Goal: Complete application form: Complete application form

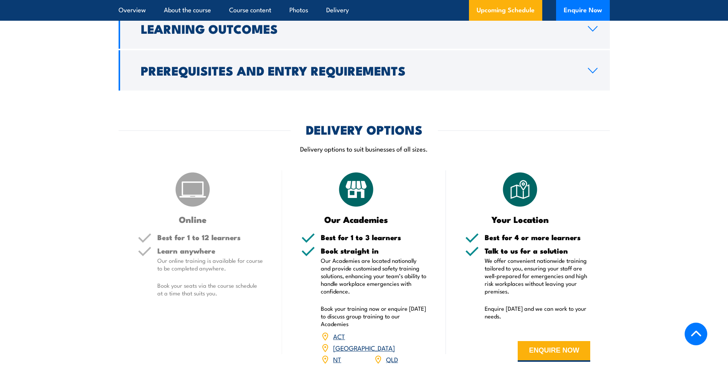
scroll to position [920, 0]
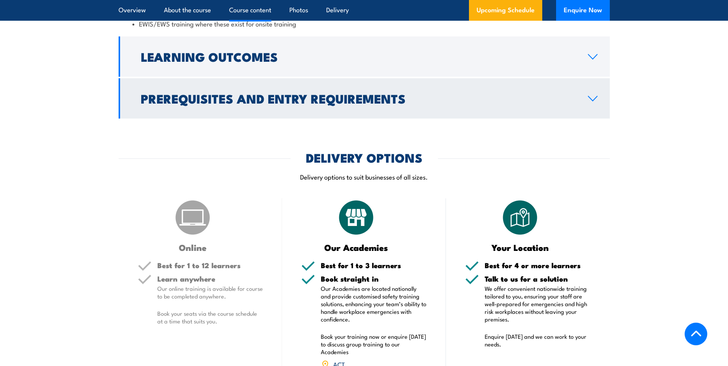
click at [272, 99] on h2 "Prerequisites and Entry Requirements" at bounding box center [358, 98] width 435 height 11
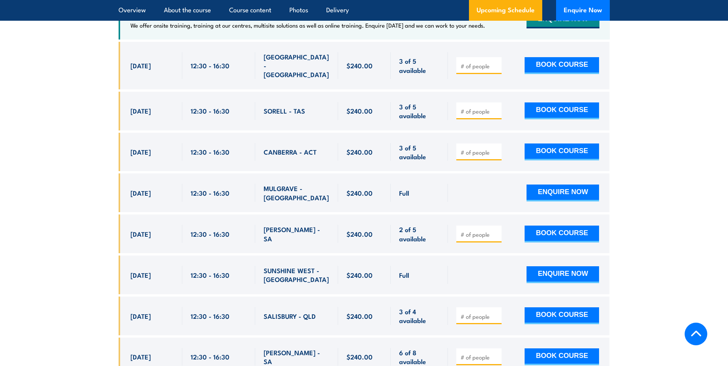
scroll to position [1251, 0]
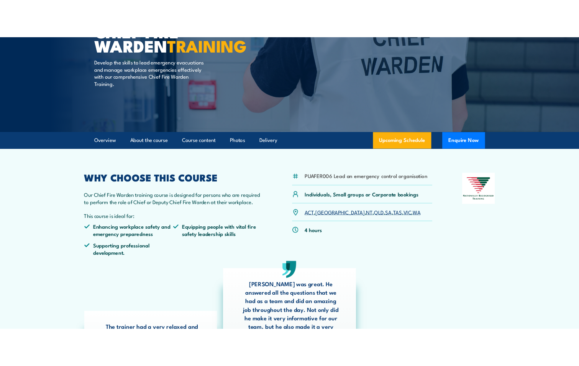
scroll to position [0, 0]
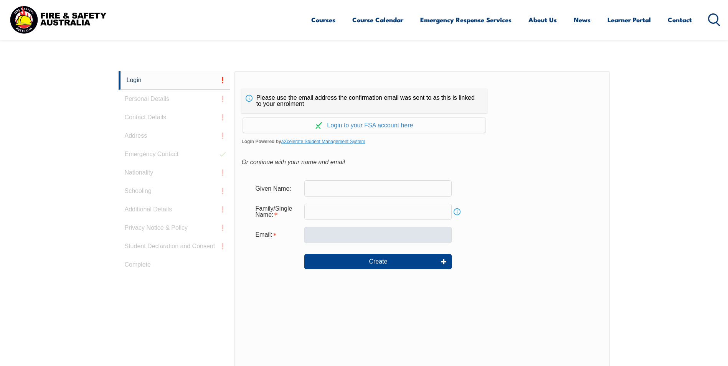
scroll to position [204, 0]
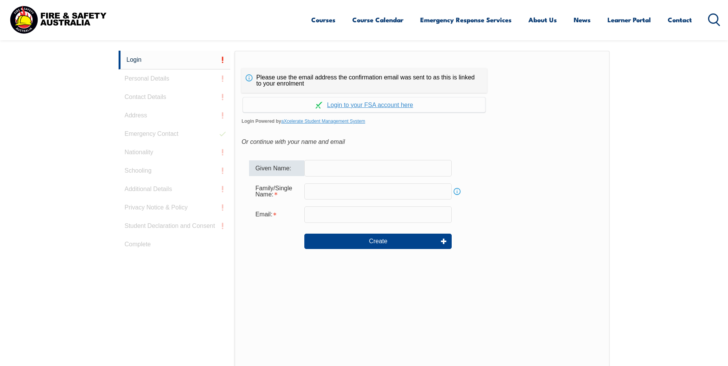
click at [358, 173] on input "text" at bounding box center [377, 168] width 147 height 16
type input "[PERSON_NAME]"
type input "[PERSON_NAME][EMAIL_ADDRESS][DOMAIN_NAME]"
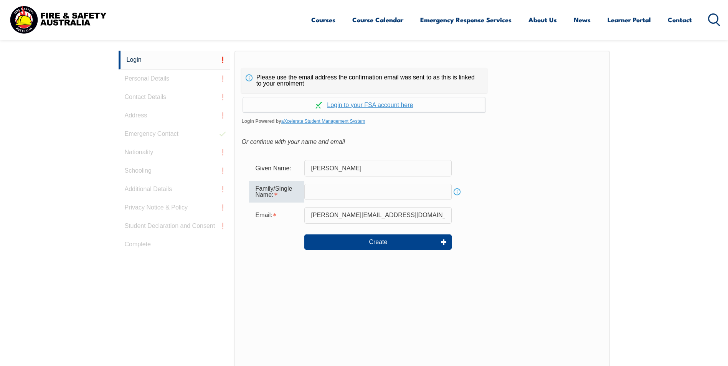
click at [322, 194] on input "text" at bounding box center [377, 192] width 147 height 16
type input "Forward"
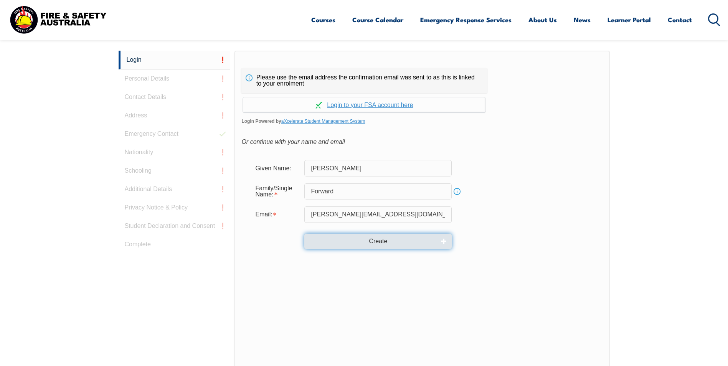
click at [381, 243] on button "Create" at bounding box center [377, 241] width 147 height 15
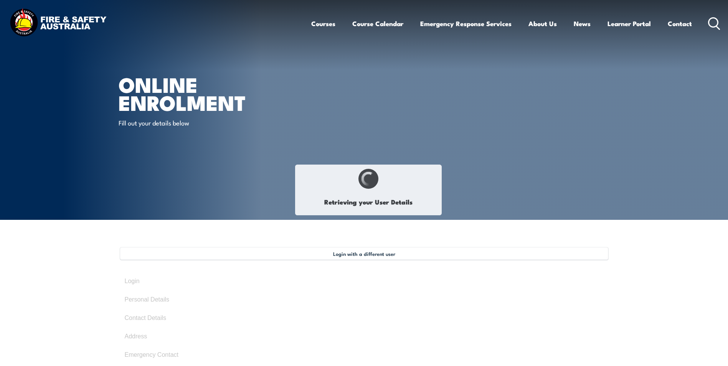
type input "Daniel"
type input "Forward"
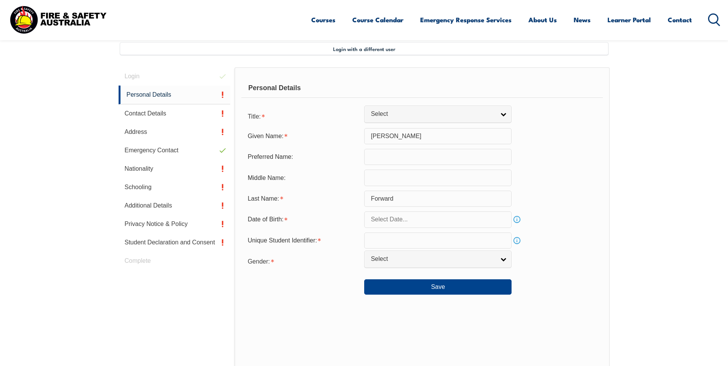
scroll to position [209, 0]
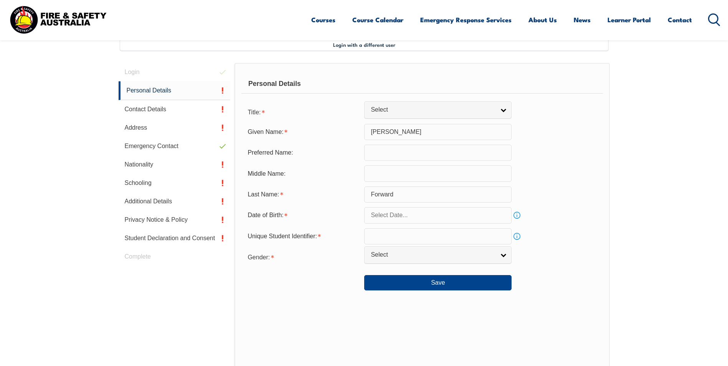
click at [391, 156] on input "text" at bounding box center [437, 153] width 147 height 16
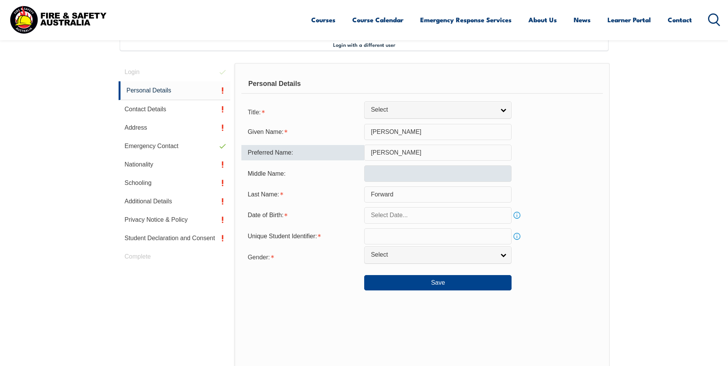
type input "[PERSON_NAME]"
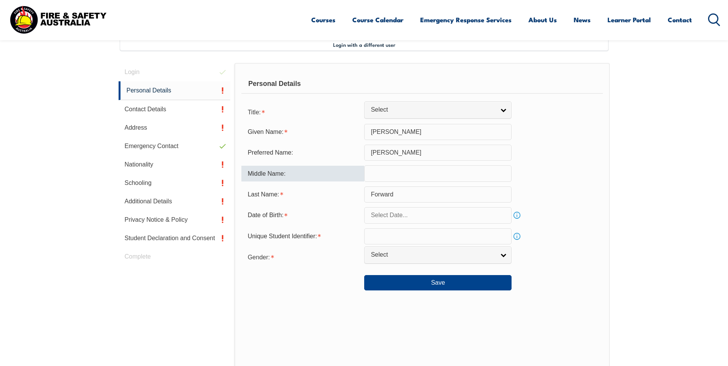
click at [385, 170] on input "text" at bounding box center [437, 173] width 147 height 16
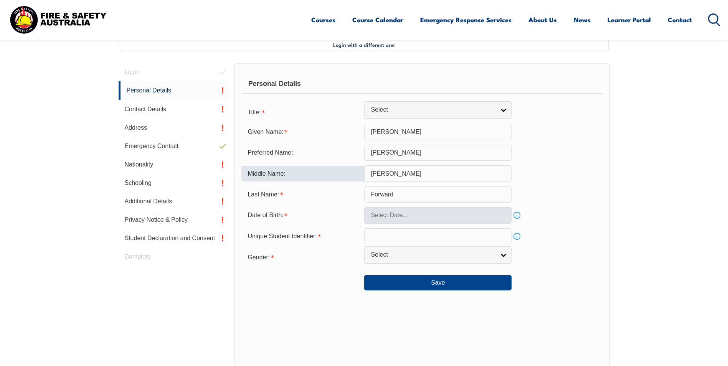
type input "Anthony"
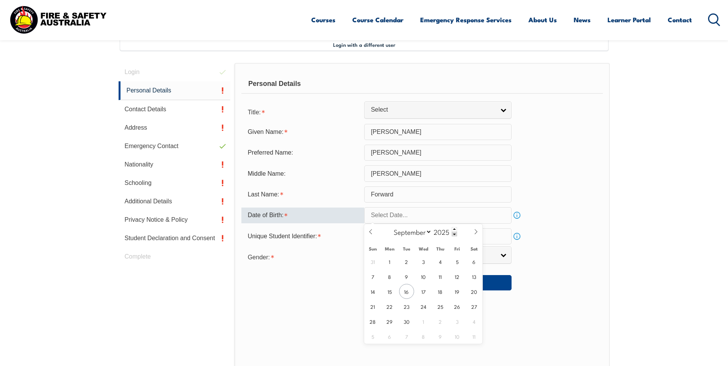
click at [402, 216] on input "text" at bounding box center [437, 215] width 147 height 16
click at [392, 308] on span "22" at bounding box center [389, 306] width 15 height 15
type input "September 22, 2025"
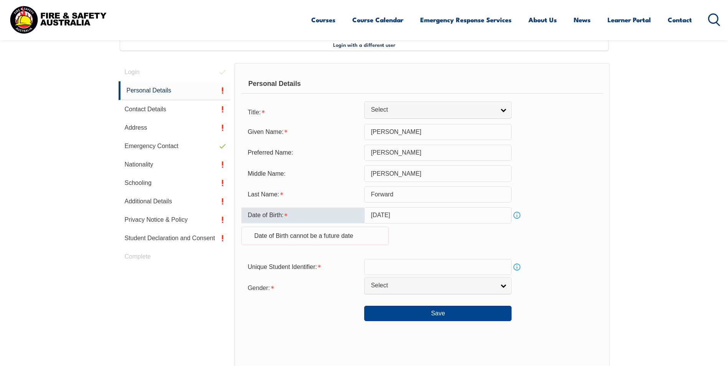
click at [435, 215] on input "September 22, 2025" at bounding box center [437, 215] width 147 height 16
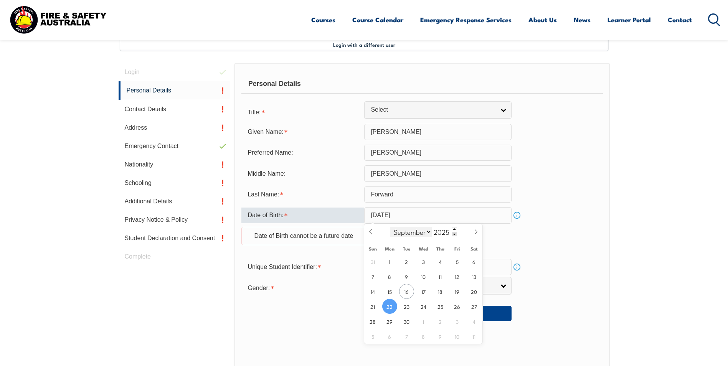
click at [425, 231] on select "January February March April May June July August September October November De…" at bounding box center [411, 232] width 42 height 10
select select "4"
click at [390, 227] on select "January February March April May June July August September October November De…" at bounding box center [411, 232] width 42 height 10
click at [454, 233] on span at bounding box center [453, 234] width 5 height 5
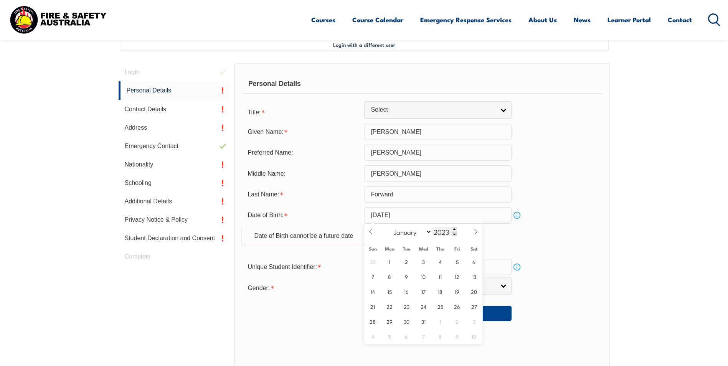
click at [454, 233] on span at bounding box center [453, 234] width 5 height 5
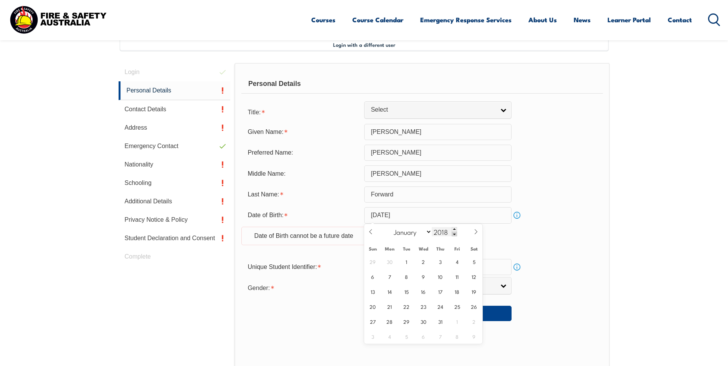
click at [454, 233] on span at bounding box center [453, 234] width 5 height 5
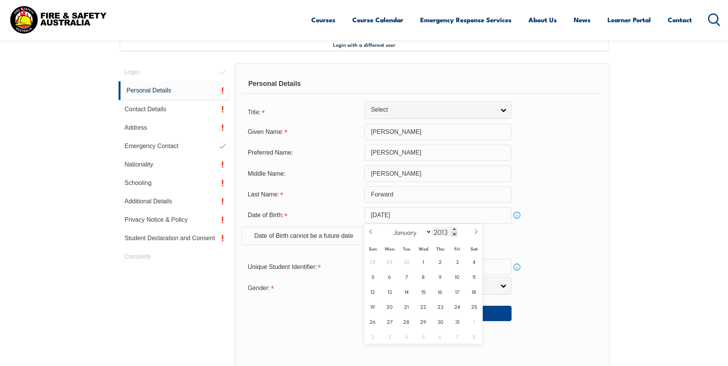
click at [454, 233] on span at bounding box center [453, 234] width 5 height 5
click at [446, 232] on input "2011" at bounding box center [443, 231] width 25 height 9
type input "1977"
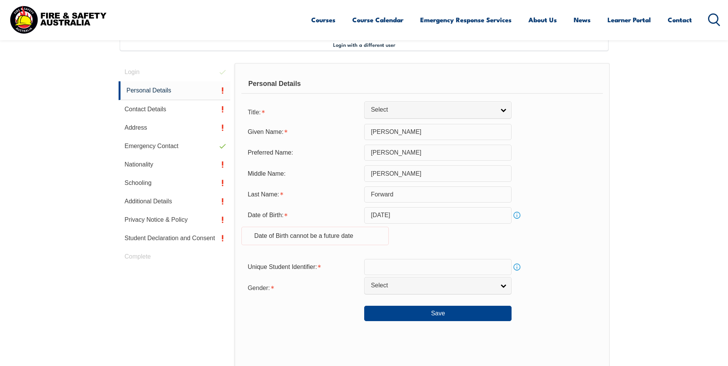
click at [533, 229] on div "Date of Birth: September 22, 2025 Info Date of Birth cannot be a future date" at bounding box center [421, 230] width 361 height 47
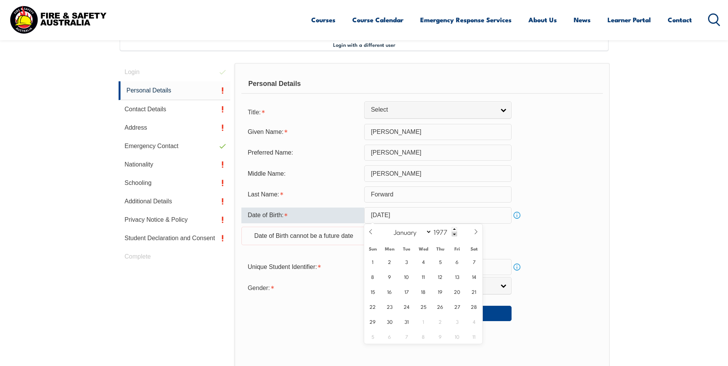
click at [444, 214] on input "September 22, 2025" at bounding box center [437, 215] width 147 height 16
click at [373, 307] on span "22" at bounding box center [372, 306] width 15 height 15
type input "May 22, 1977"
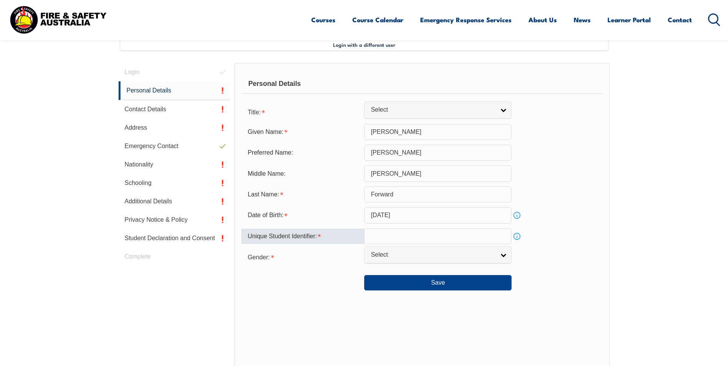
click at [378, 236] on input "text" at bounding box center [437, 236] width 147 height 16
click at [516, 235] on link "Info" at bounding box center [516, 236] width 11 height 11
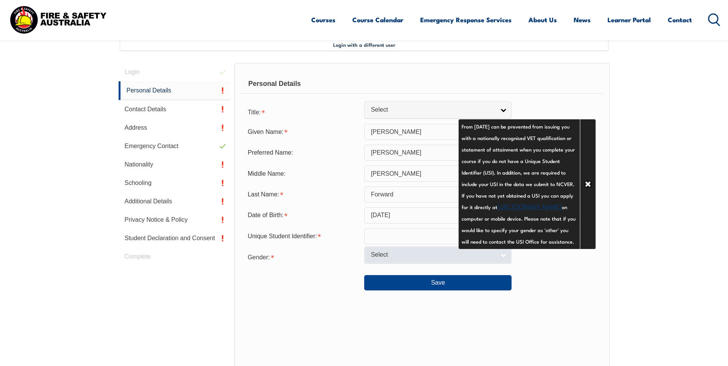
click at [398, 257] on span "Select" at bounding box center [432, 255] width 124 height 8
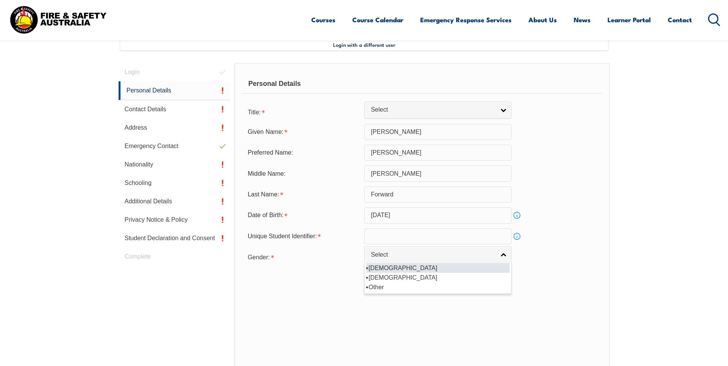
click at [379, 269] on li "[DEMOGRAPHIC_DATA]" at bounding box center [437, 268] width 143 height 10
select select "M"
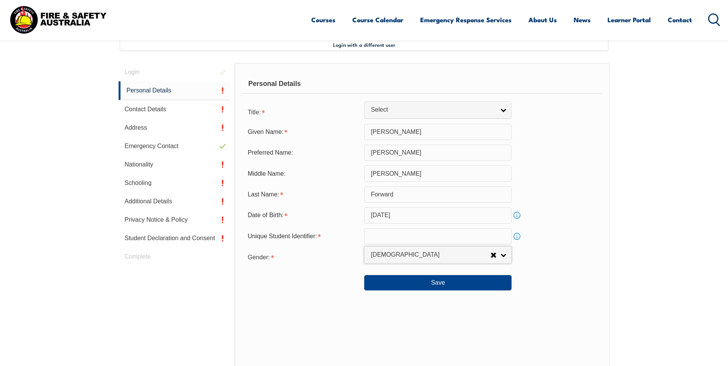
click at [421, 240] on input "text" at bounding box center [437, 236] width 147 height 16
type input "y"
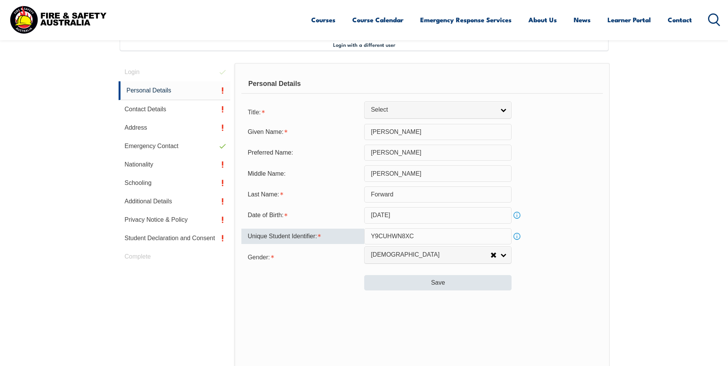
type input "Y9CUHWN8XC"
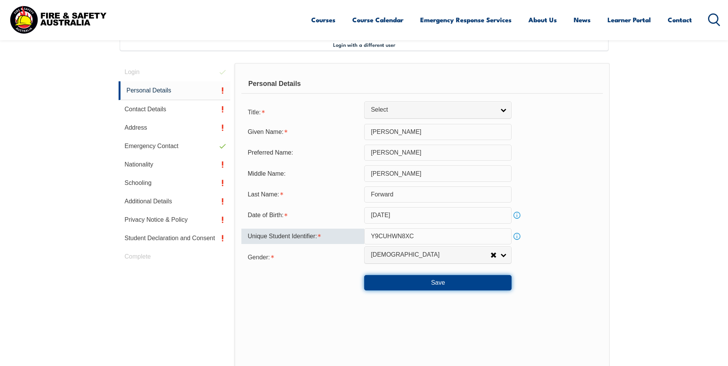
click at [429, 283] on button "Save" at bounding box center [437, 282] width 147 height 15
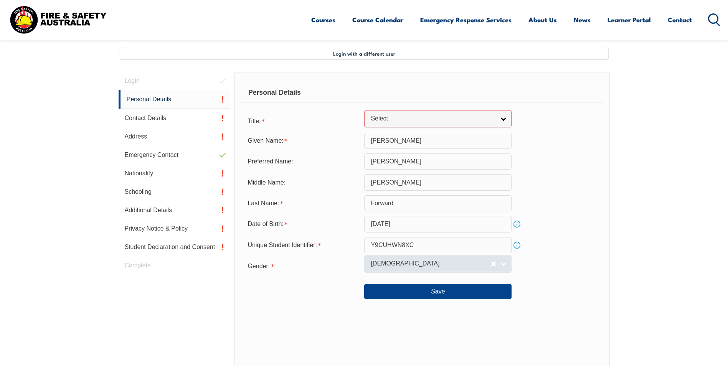
scroll to position [194, 0]
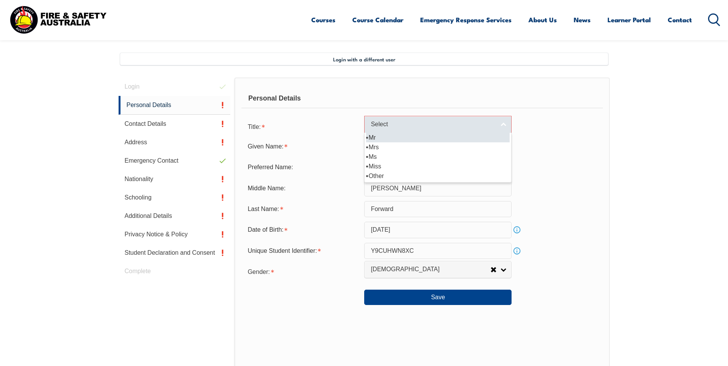
click at [379, 131] on link "Select" at bounding box center [437, 124] width 147 height 17
click at [377, 138] on li "Mr" at bounding box center [437, 138] width 143 height 10
select select "Mr"
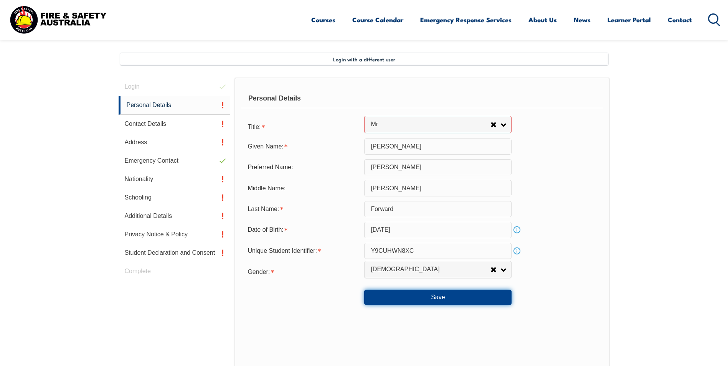
click at [451, 298] on button "Save" at bounding box center [437, 297] width 147 height 15
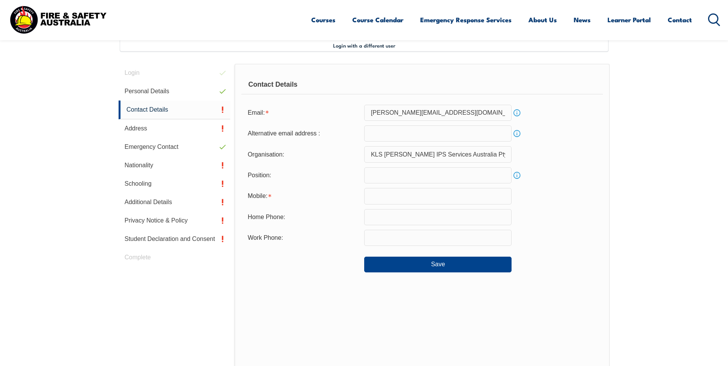
scroll to position [209, 0]
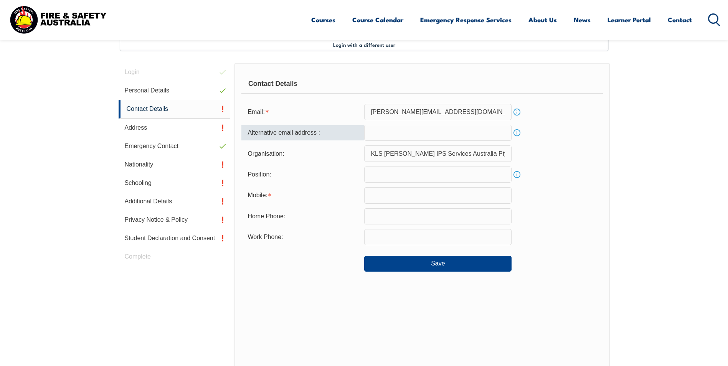
click at [395, 135] on input "email" at bounding box center [437, 133] width 147 height 16
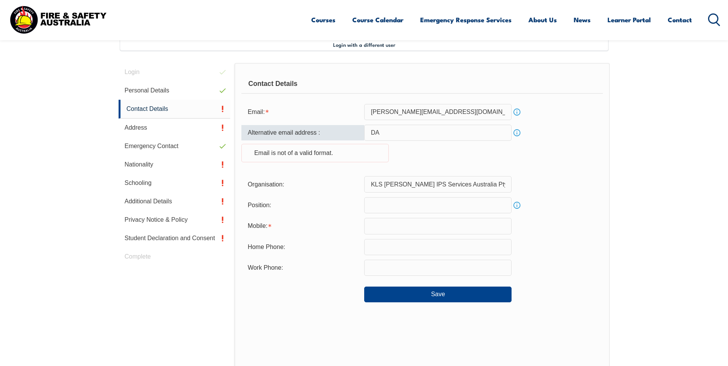
type input "D"
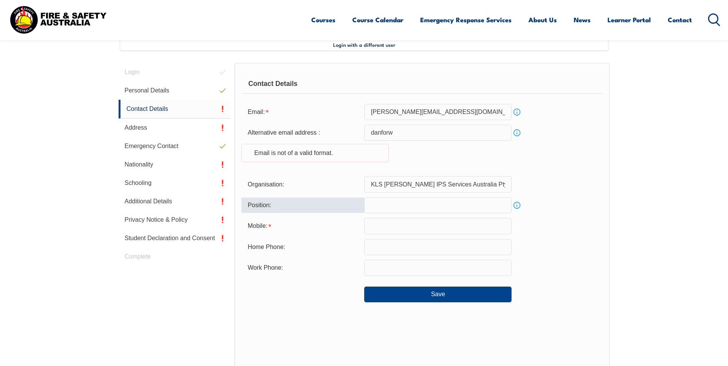
click at [384, 205] on input "text" at bounding box center [437, 205] width 147 height 16
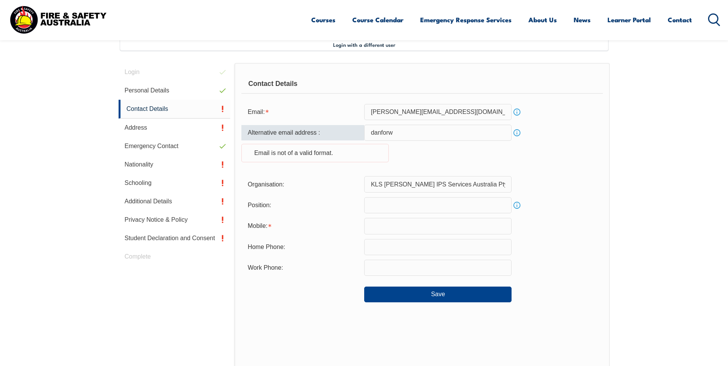
click at [398, 129] on input "danforw" at bounding box center [437, 133] width 147 height 16
click at [421, 123] on form "Email: daniel.forward@klsmartin.com Info Alternative email address : danforw In…" at bounding box center [421, 203] width 361 height 198
click at [406, 133] on input "danforw" at bounding box center [437, 133] width 147 height 16
type input "danforward77@gmail.com"
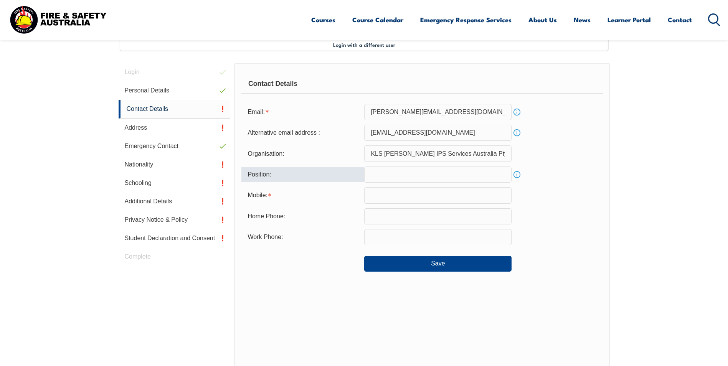
click at [383, 176] on input "text" at bounding box center [437, 174] width 147 height 16
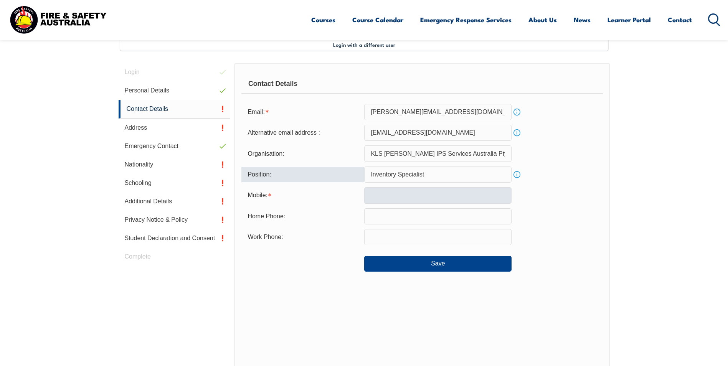
type input "Inventory Specialist"
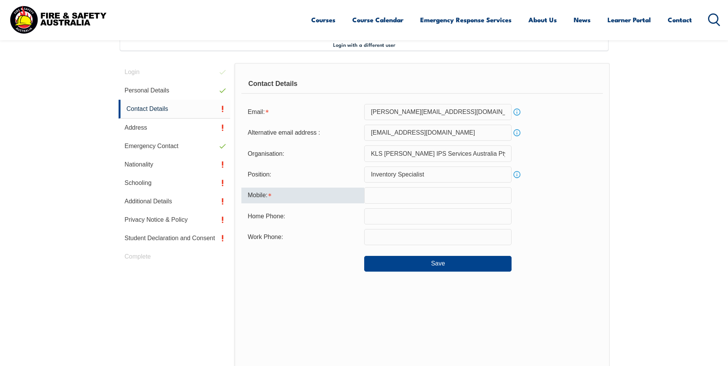
click at [383, 193] on input "text" at bounding box center [437, 195] width 147 height 16
type input "0416248379"
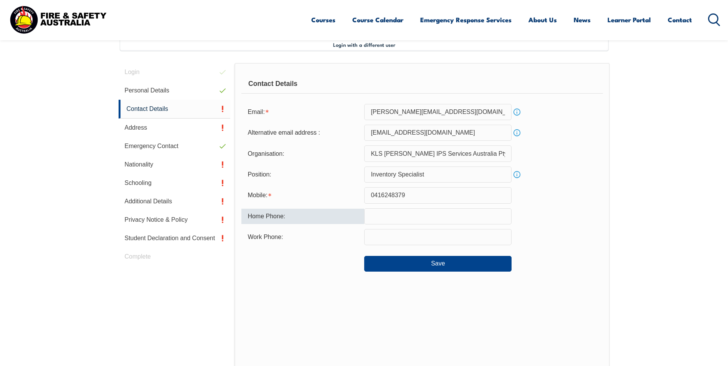
click at [377, 216] on input "text" at bounding box center [437, 216] width 147 height 16
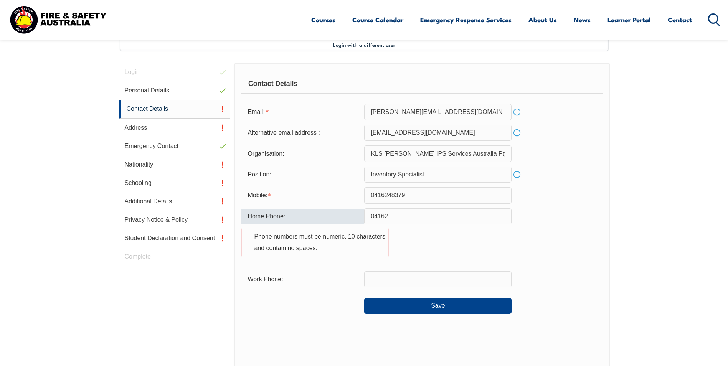
type input "0416248379"
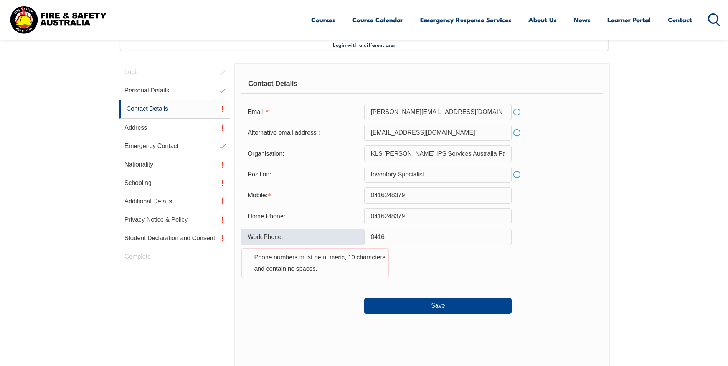
type input "0416248379"
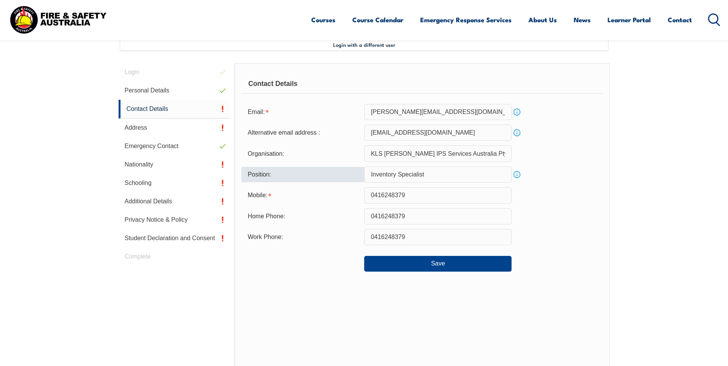
click at [452, 177] on input "Inventory Specialist" at bounding box center [437, 174] width 147 height 16
click at [446, 265] on button "Save" at bounding box center [437, 263] width 147 height 15
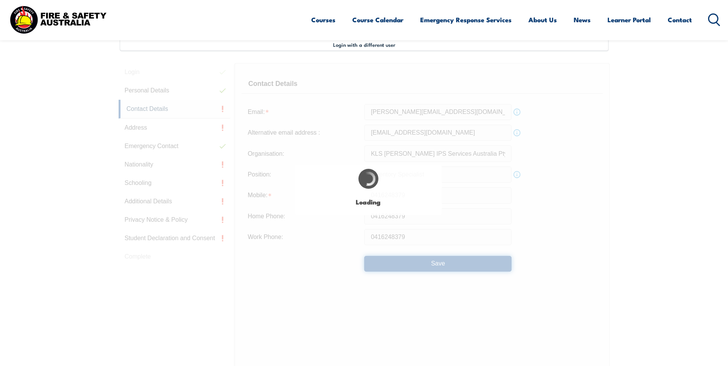
type input "Inventory Specialist"
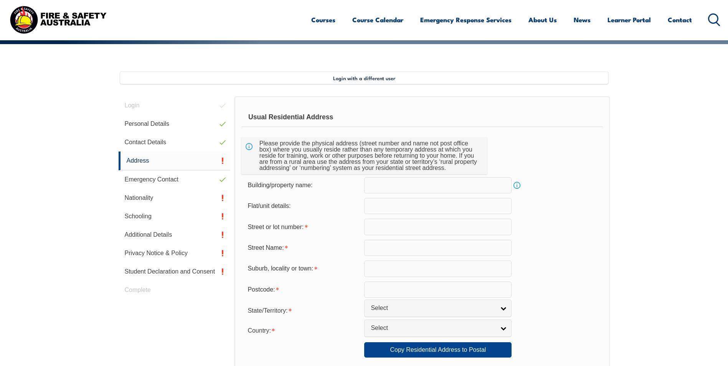
scroll to position [171, 0]
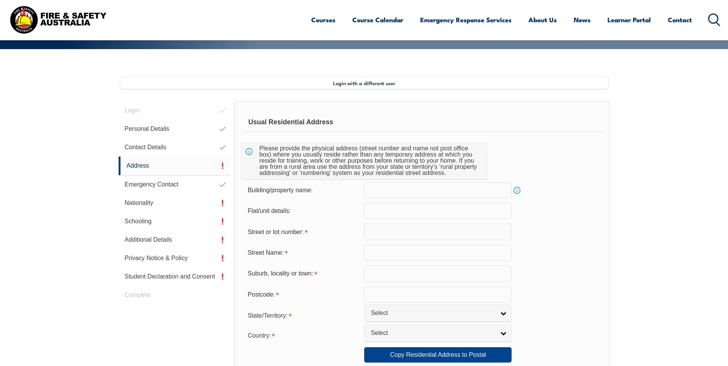
click at [397, 213] on input "text" at bounding box center [437, 211] width 147 height 16
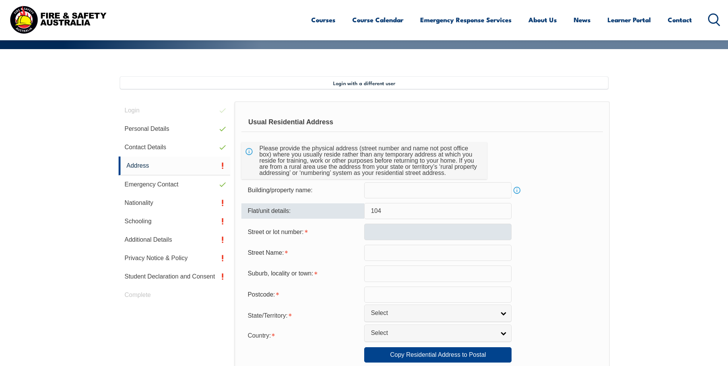
type input "104"
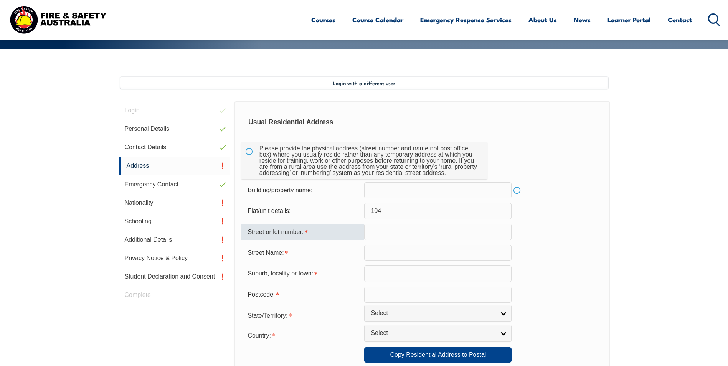
click at [390, 231] on input "text" at bounding box center [437, 232] width 147 height 16
type input "291"
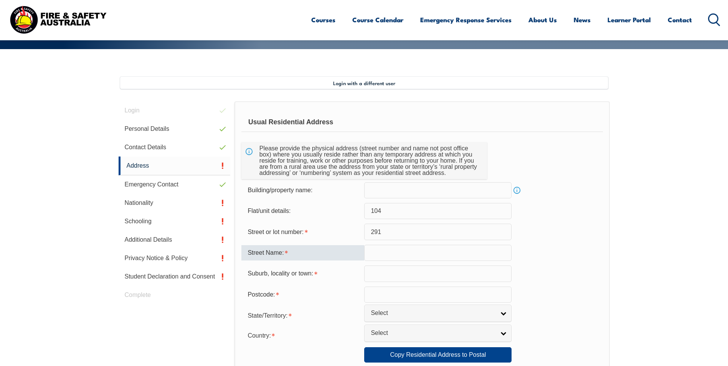
click at [385, 251] on input "text" at bounding box center [437, 253] width 147 height 16
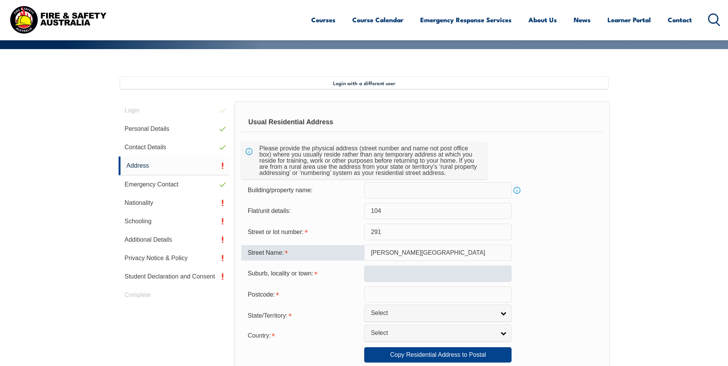
type input "Miller Street"
click at [388, 275] on input "text" at bounding box center [437, 273] width 147 height 16
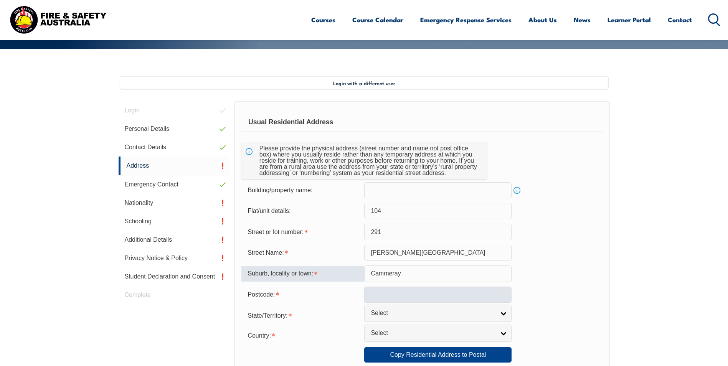
type input "Cammeray"
click at [382, 294] on input "text" at bounding box center [437, 294] width 147 height 16
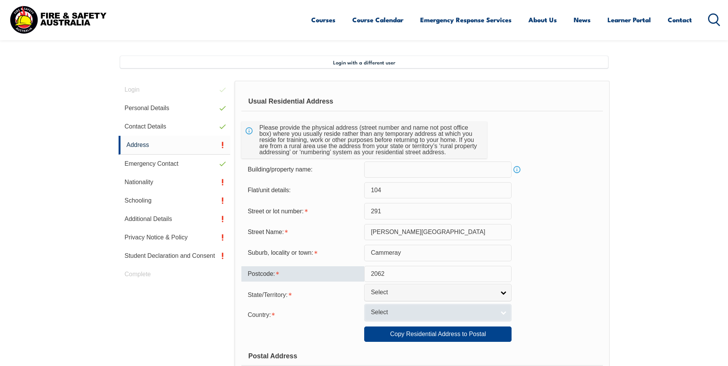
scroll to position [209, 0]
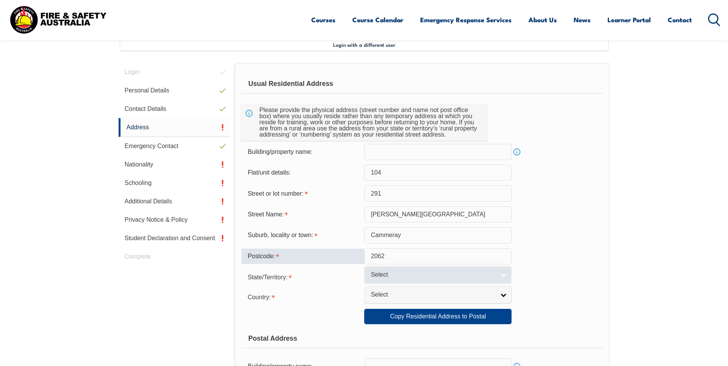
type input "2062"
click at [398, 276] on span "Select" at bounding box center [432, 275] width 124 height 8
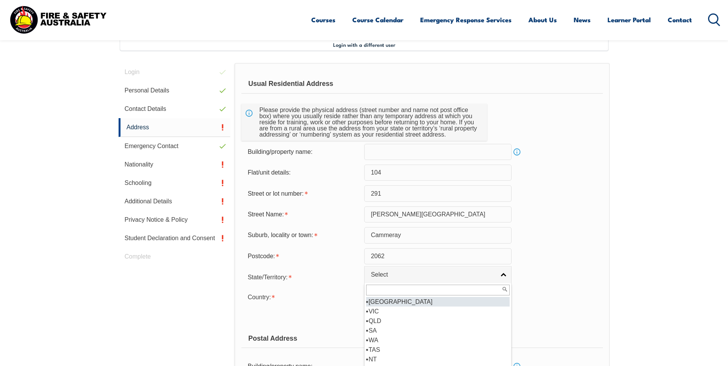
click at [376, 300] on li "[GEOGRAPHIC_DATA]" at bounding box center [437, 302] width 143 height 10
select select "[GEOGRAPHIC_DATA]"
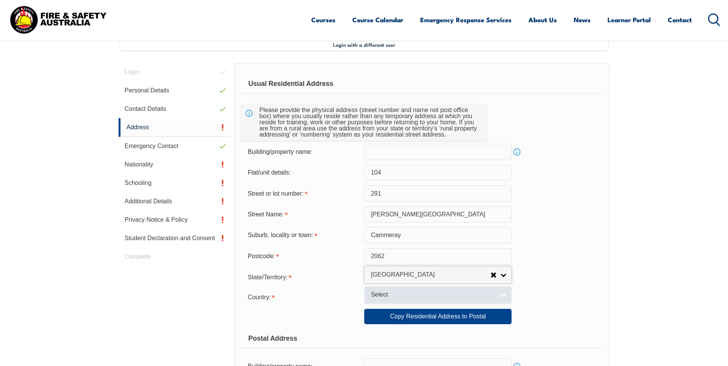
click at [376, 296] on span "Select" at bounding box center [432, 295] width 124 height 8
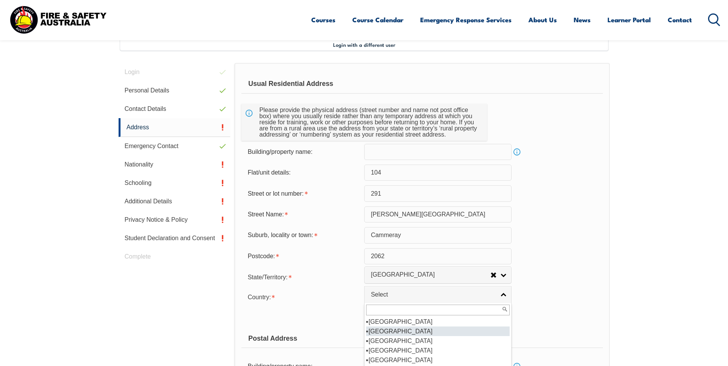
scroll to position [115, 0]
click at [387, 331] on li "[GEOGRAPHIC_DATA]" at bounding box center [437, 331] width 143 height 10
select select "1101"
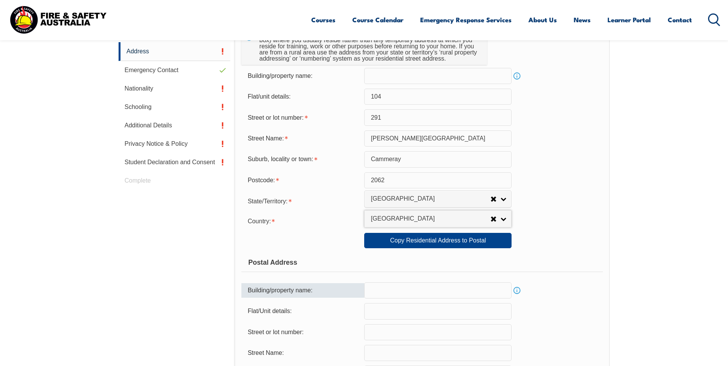
scroll to position [286, 0]
click at [417, 242] on link "Copy Residential Address to Postal" at bounding box center [437, 239] width 147 height 15
type input "104"
type input "291"
type input "Miller Street"
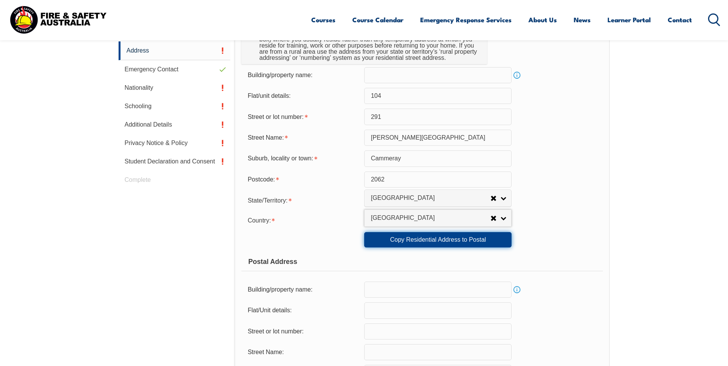
type input "Cammeray"
select select "[GEOGRAPHIC_DATA]"
type input "2062"
select select "1101"
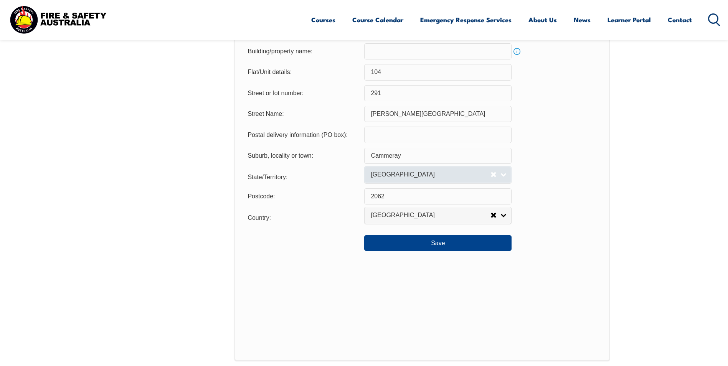
scroll to position [554, 0]
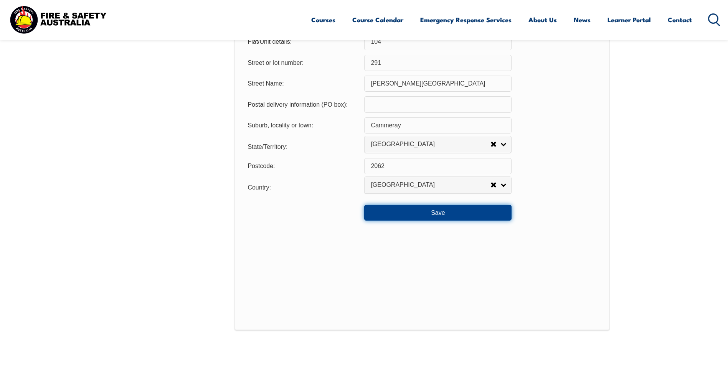
click at [391, 212] on button "Save" at bounding box center [437, 212] width 147 height 15
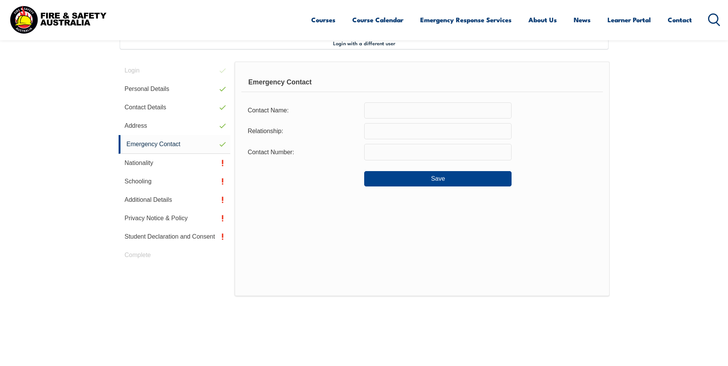
scroll to position [209, 0]
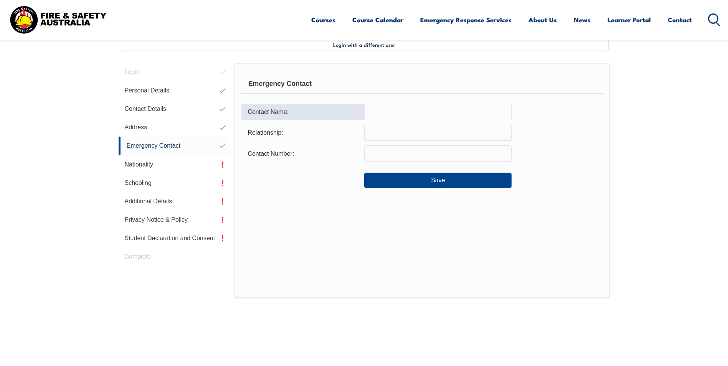
click at [377, 105] on input "text" at bounding box center [437, 112] width 147 height 16
type input "Rose Forward"
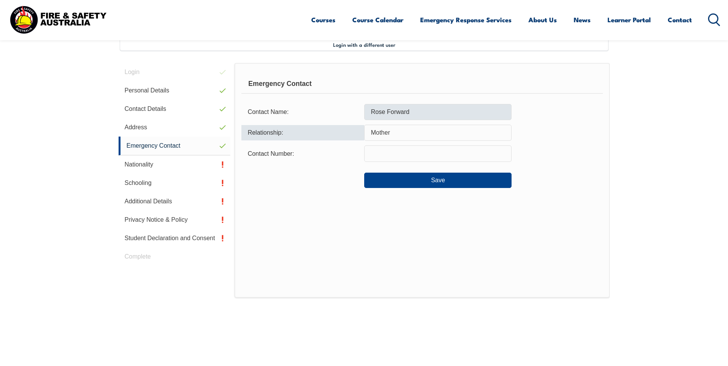
type input "Mother"
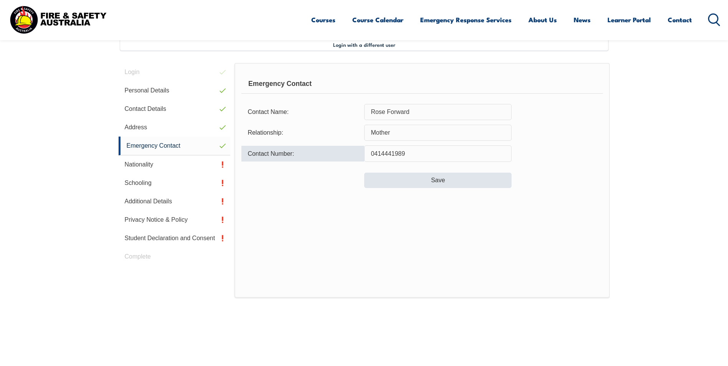
type input "0414441989"
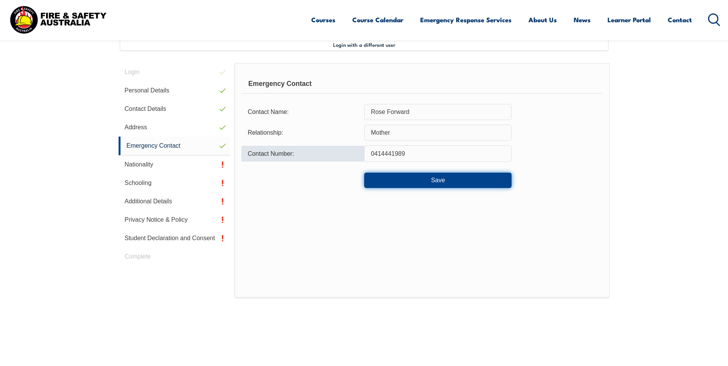
click at [454, 179] on button "Save" at bounding box center [437, 180] width 147 height 15
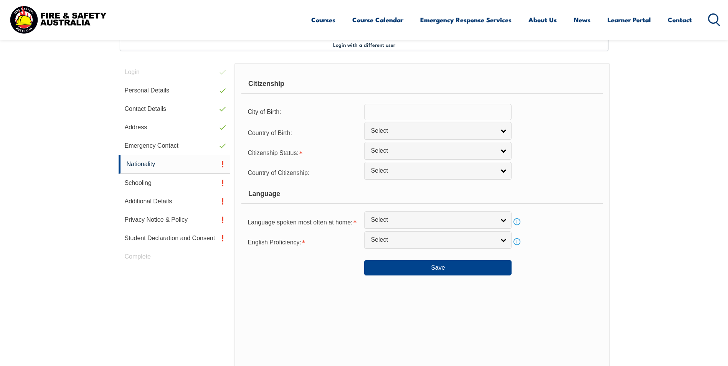
click at [379, 115] on input "text" at bounding box center [437, 112] width 147 height 16
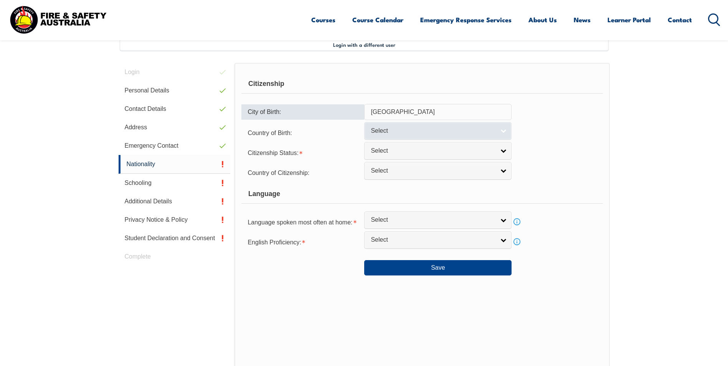
type input "Sydney"
click at [388, 132] on span "Select" at bounding box center [432, 131] width 124 height 8
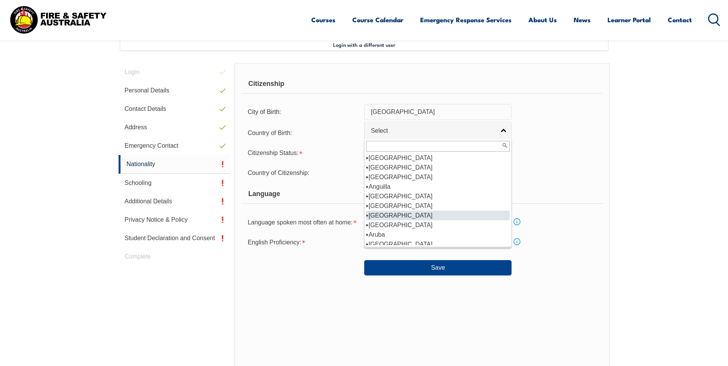
scroll to position [77, 0]
click at [389, 207] on li "[GEOGRAPHIC_DATA]" at bounding box center [437, 206] width 143 height 10
select select "1101"
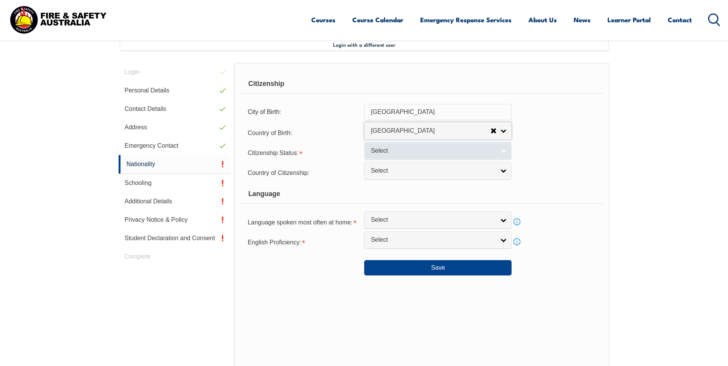
click at [379, 153] on span "Select" at bounding box center [432, 151] width 124 height 8
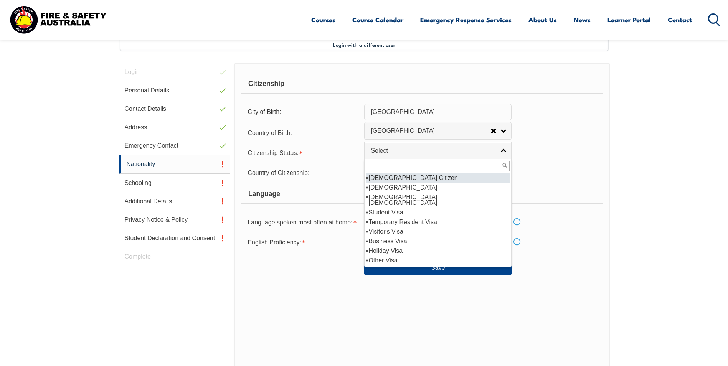
click at [386, 178] on li "[DEMOGRAPHIC_DATA] Citizen" at bounding box center [437, 178] width 143 height 10
select select "1"
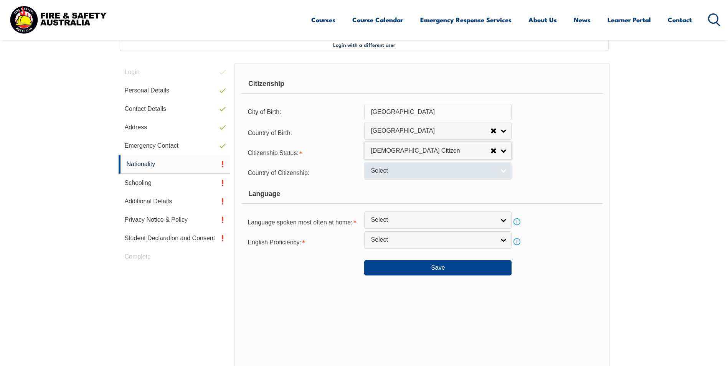
click at [384, 174] on span "Select" at bounding box center [432, 171] width 124 height 8
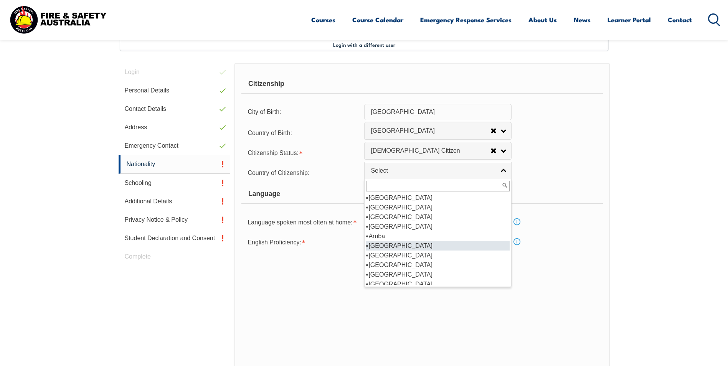
click at [389, 244] on li "[GEOGRAPHIC_DATA]" at bounding box center [437, 246] width 143 height 10
select select "1101"
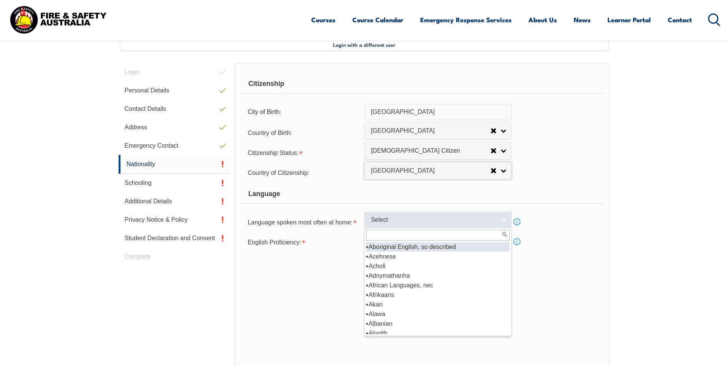
click at [410, 219] on span "Select" at bounding box center [432, 220] width 124 height 8
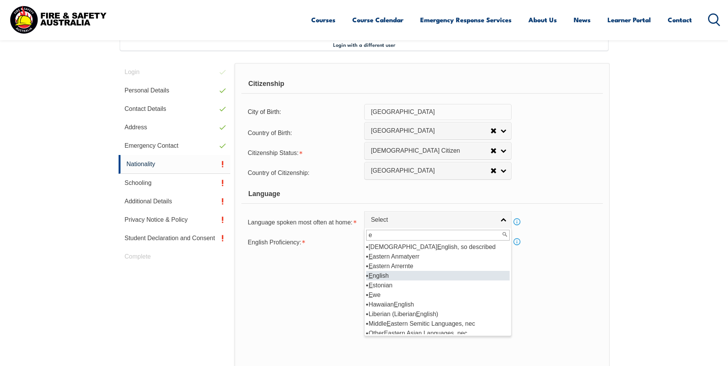
type input "e"
click at [393, 275] on li "E nglish" at bounding box center [437, 276] width 143 height 10
select select "1201"
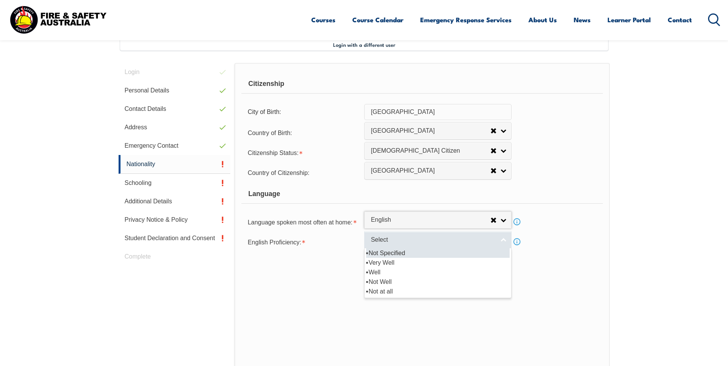
click at [389, 239] on span "Select" at bounding box center [432, 240] width 124 height 8
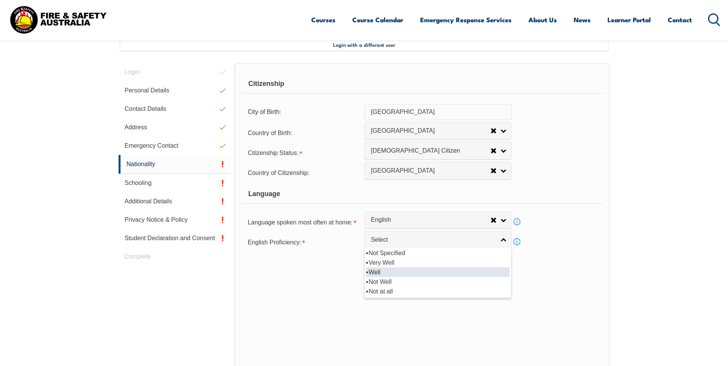
click at [387, 268] on li "Well" at bounding box center [437, 272] width 143 height 10
select select "2"
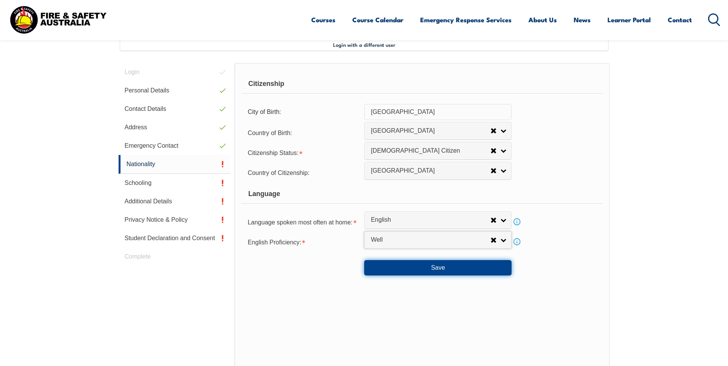
click at [443, 268] on button "Save" at bounding box center [437, 267] width 147 height 15
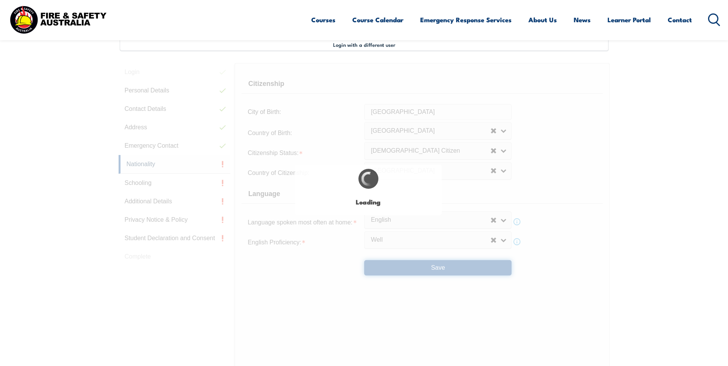
scroll to position [0, 0]
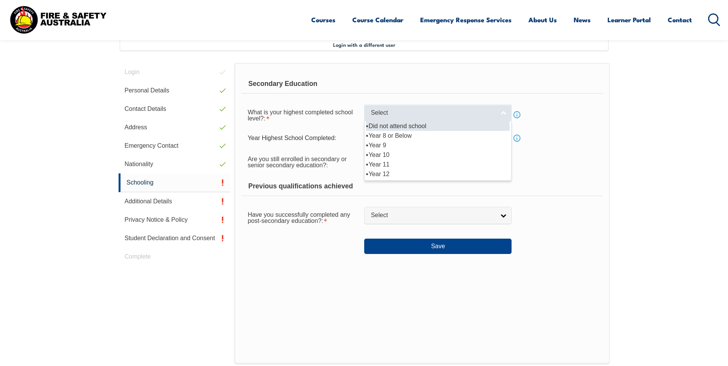
click at [374, 116] on span "Select" at bounding box center [432, 113] width 124 height 8
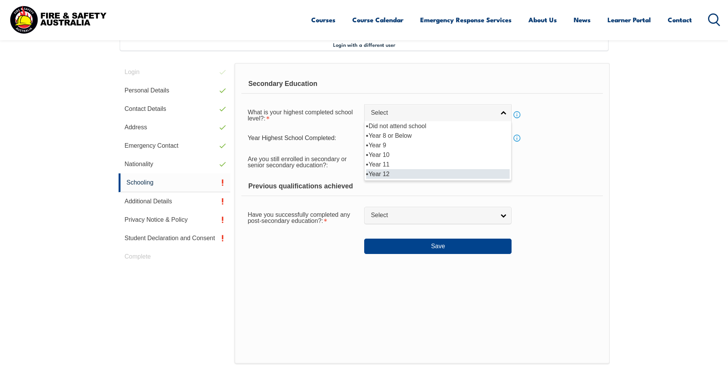
click at [380, 173] on li "Year 12" at bounding box center [437, 174] width 143 height 10
select select "12"
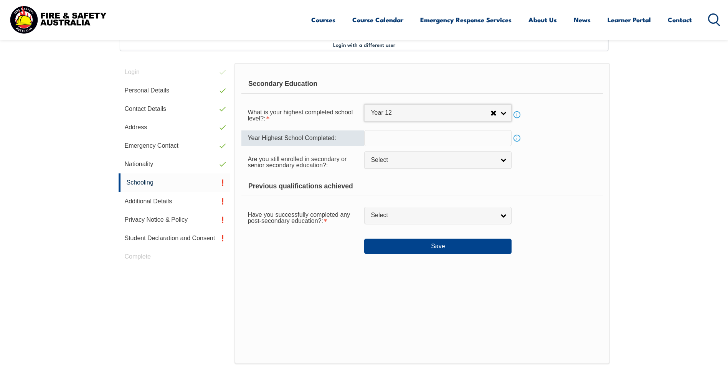
click at [380, 141] on input "text" at bounding box center [437, 138] width 147 height 16
type input "1994"
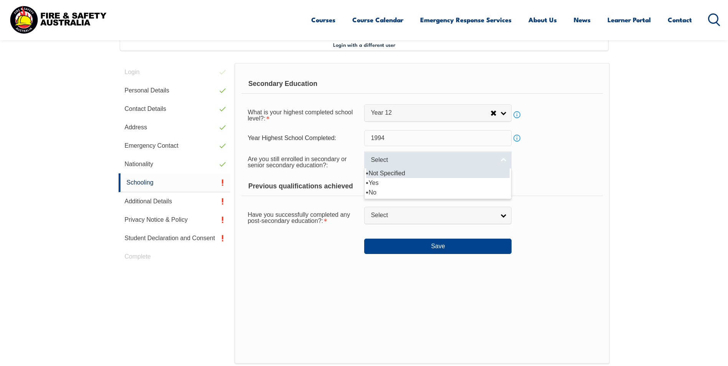
click at [436, 160] on span "Select" at bounding box center [432, 160] width 124 height 8
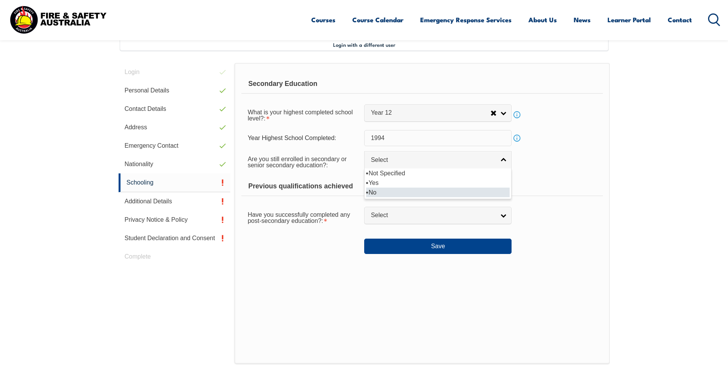
click at [379, 191] on li "No" at bounding box center [437, 193] width 143 height 10
select select "false"
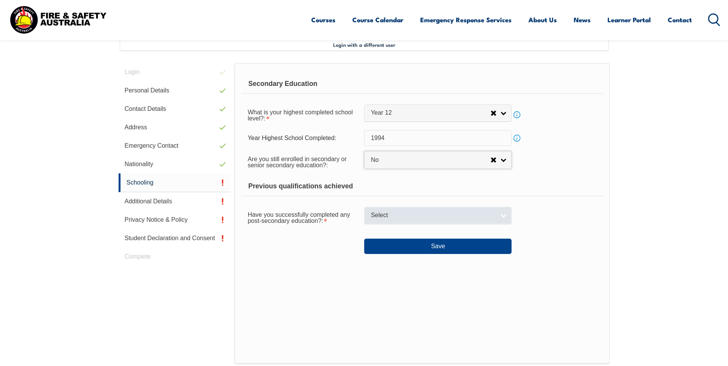
click at [400, 217] on span "Select" at bounding box center [432, 215] width 124 height 8
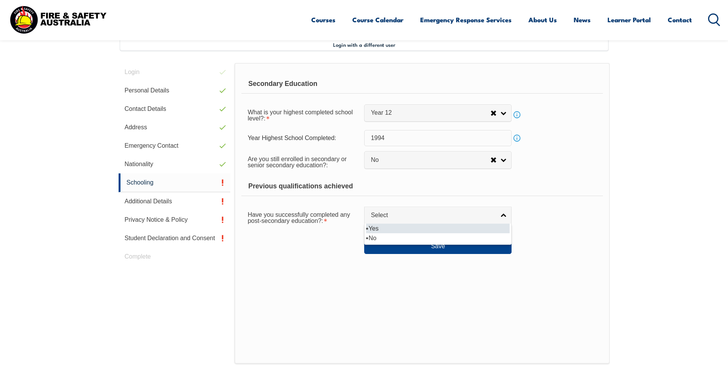
click at [379, 230] on li "Yes" at bounding box center [437, 229] width 143 height 10
select select "true"
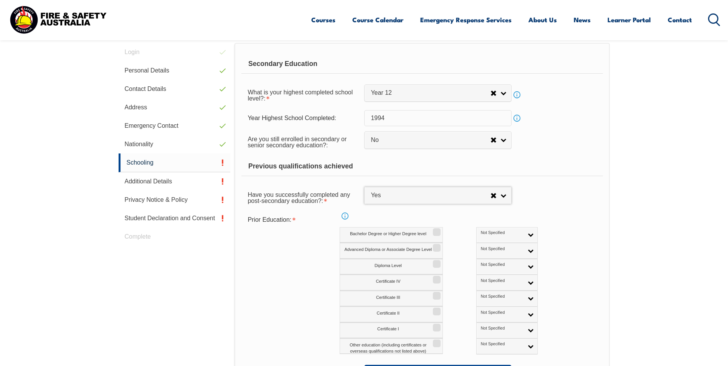
scroll to position [286, 0]
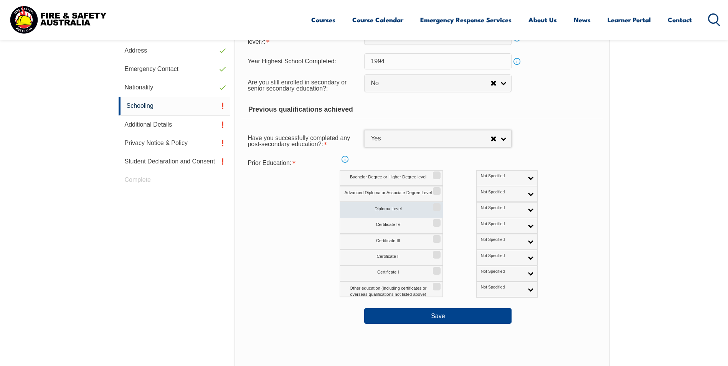
click at [435, 205] on input "Diploma Level" at bounding box center [435, 204] width 5 height 1
checkbox input "true"
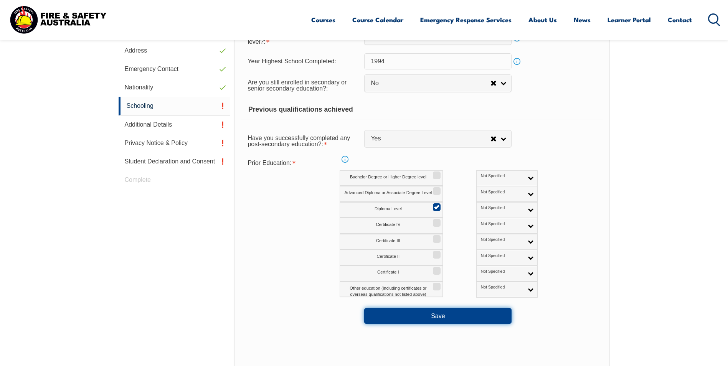
click at [437, 317] on button "Save" at bounding box center [437, 315] width 147 height 15
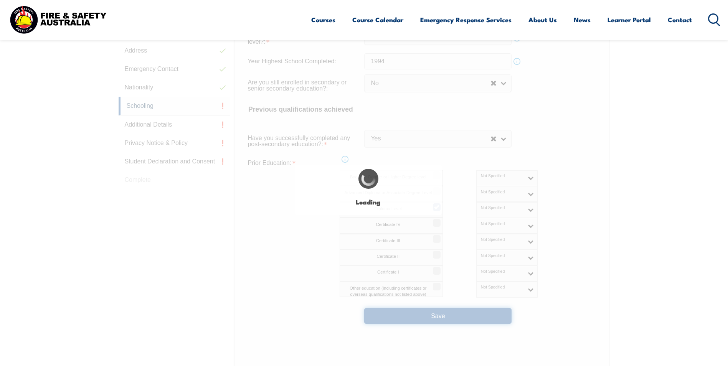
select select "false"
select select "true"
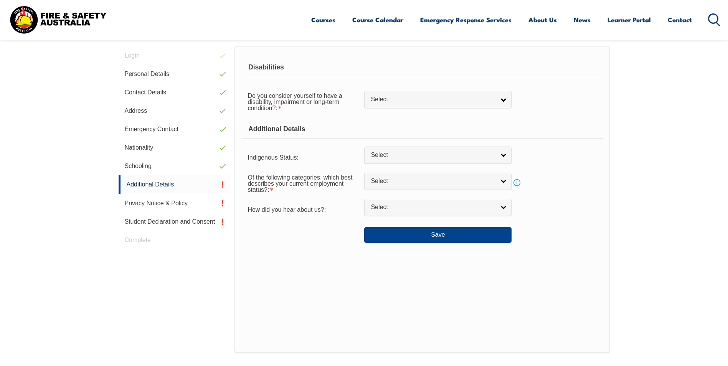
scroll to position [209, 0]
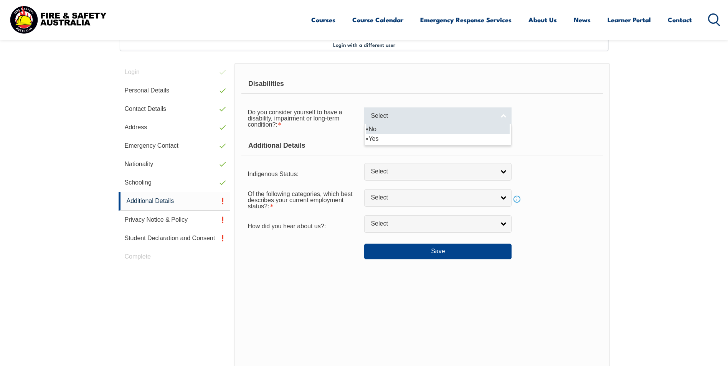
click at [431, 121] on link "Select" at bounding box center [437, 115] width 147 height 17
click at [375, 127] on li "No" at bounding box center [437, 129] width 143 height 10
select select "false"
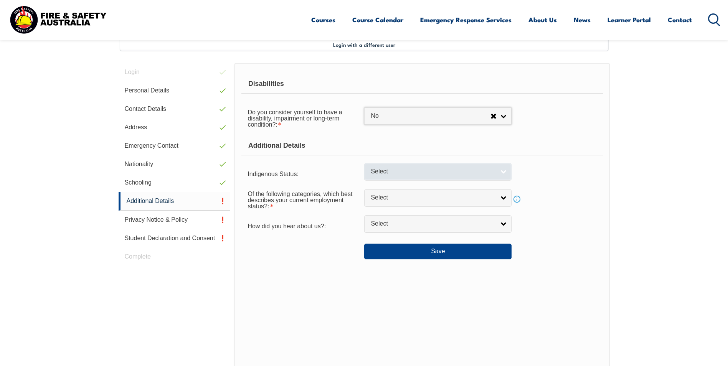
click at [385, 171] on span "Select" at bounding box center [432, 172] width 124 height 8
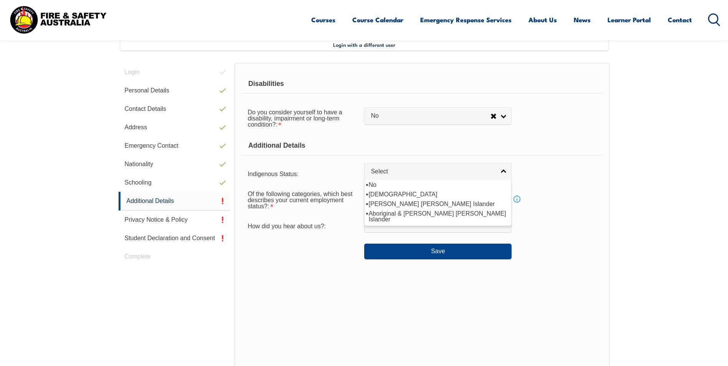
click at [324, 214] on form "Disabilities Do you consider yourself to have a disability, impairment or long-…" at bounding box center [421, 166] width 361 height 185
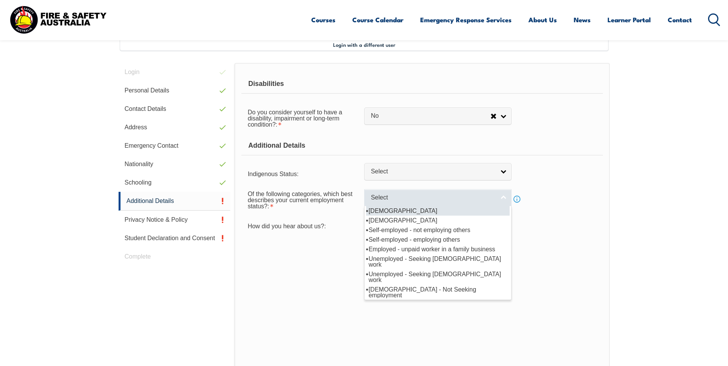
click at [385, 196] on span "Select" at bounding box center [432, 198] width 124 height 8
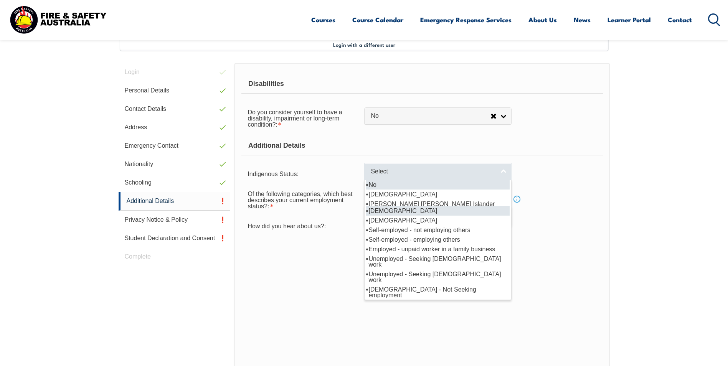
click at [382, 174] on span "Select" at bounding box center [432, 172] width 124 height 8
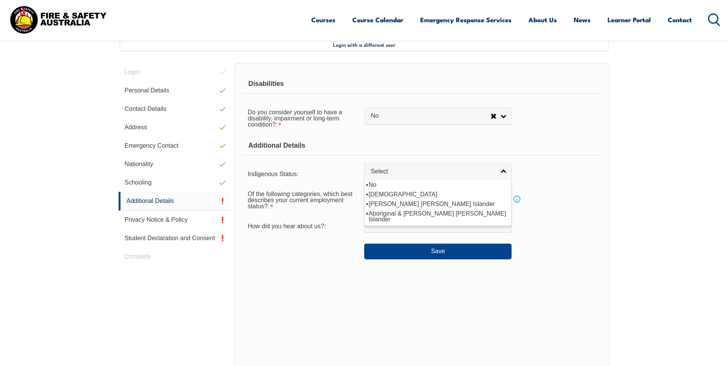
click at [339, 214] on form "Disabilities Do you consider yourself to have a disability, impairment or long-…" at bounding box center [421, 166] width 361 height 185
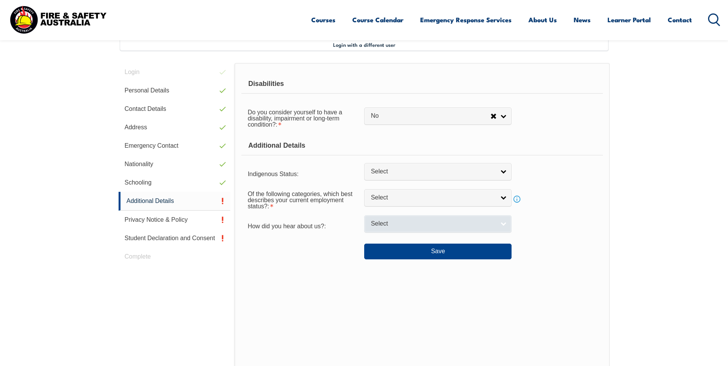
click at [387, 222] on span "Select" at bounding box center [432, 224] width 124 height 8
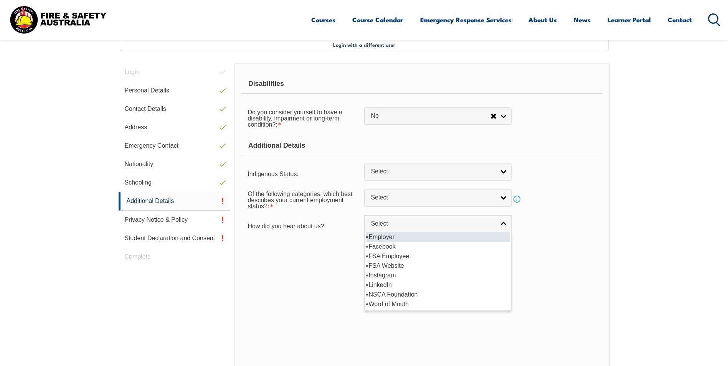
click at [389, 237] on li "Employer" at bounding box center [437, 237] width 143 height 10
select select "8019"
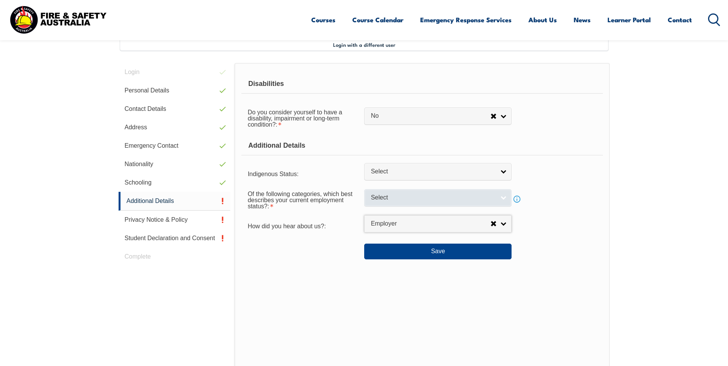
click at [386, 198] on span "Select" at bounding box center [432, 198] width 124 height 8
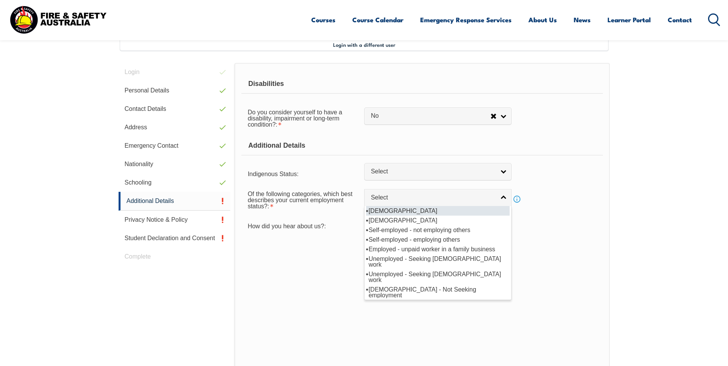
click at [390, 211] on li "[DEMOGRAPHIC_DATA]" at bounding box center [437, 211] width 143 height 10
select select "1"
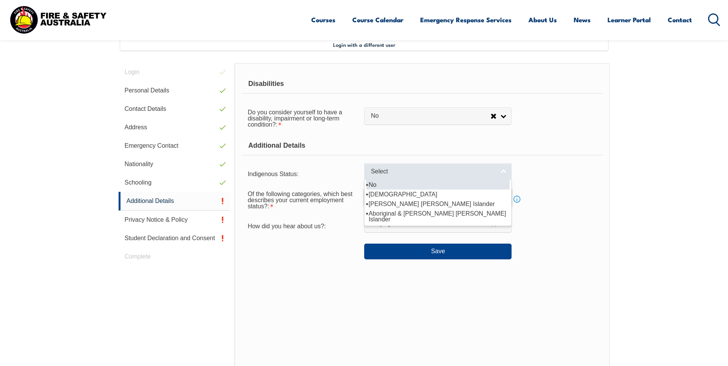
click at [412, 171] on span "Select" at bounding box center [432, 172] width 124 height 8
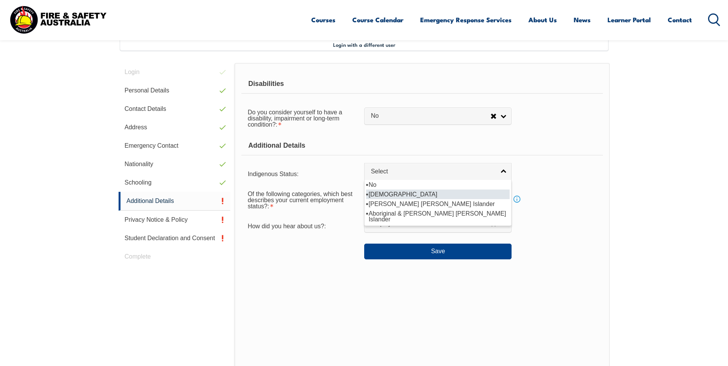
click at [398, 191] on li "[DEMOGRAPHIC_DATA]" at bounding box center [437, 194] width 143 height 10
select select "1"
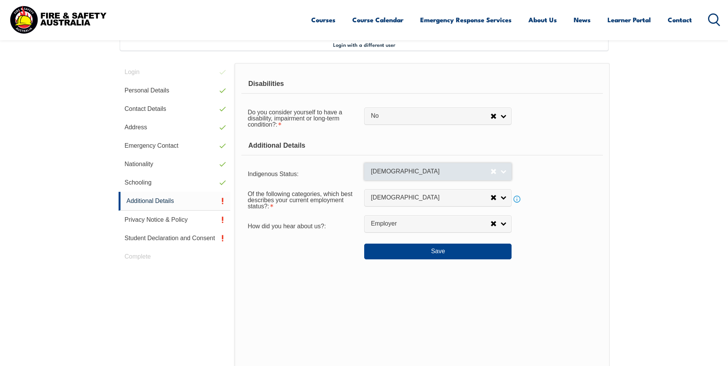
select select
click at [440, 253] on button "Save" at bounding box center [437, 251] width 147 height 15
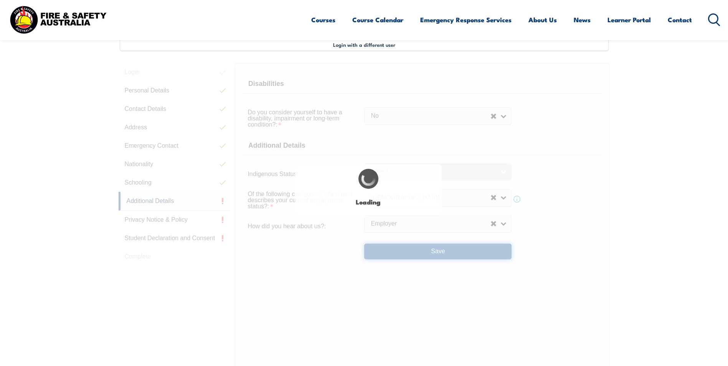
select select "false"
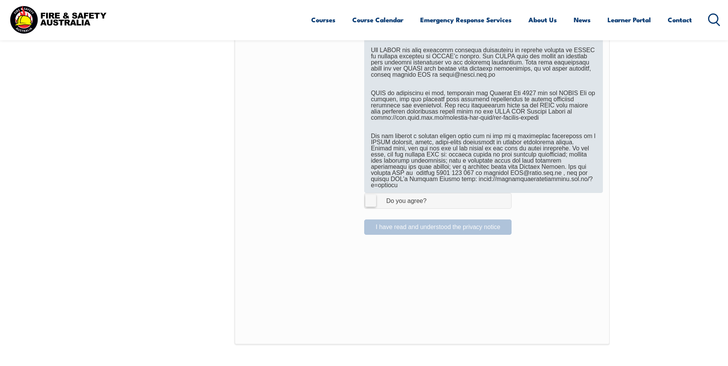
scroll to position [439, 0]
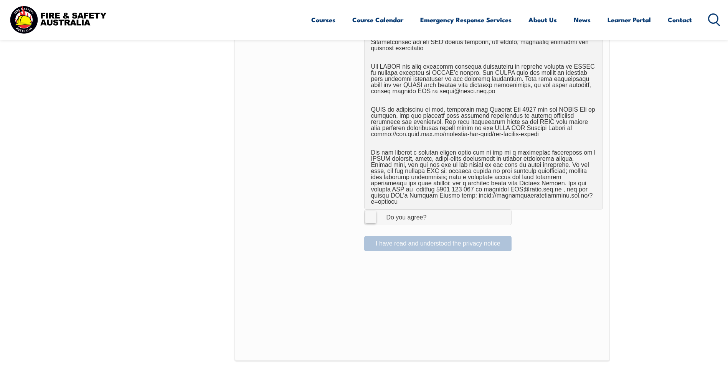
click at [370, 211] on label "I Agree Do you agree?" at bounding box center [437, 216] width 147 height 15
click at [432, 211] on input "I Agree Do you agree?" at bounding box center [438, 217] width 13 height 15
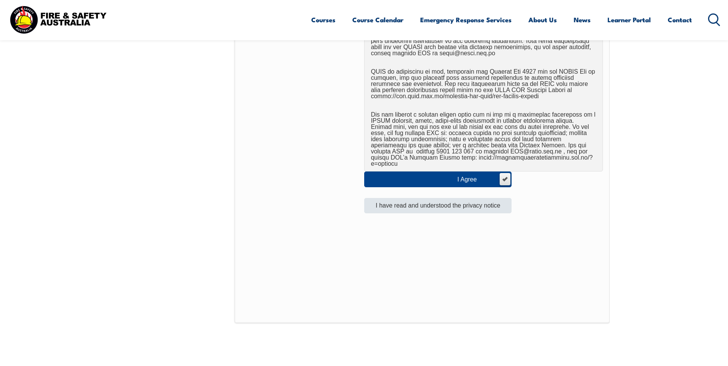
scroll to position [477, 0]
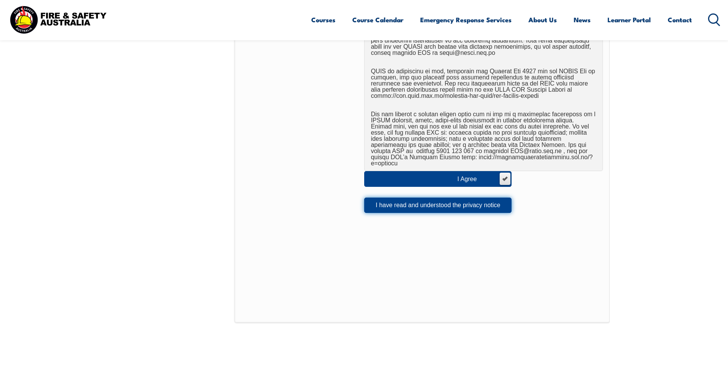
click at [411, 200] on button "I have read and understood the privacy notice" at bounding box center [437, 205] width 147 height 15
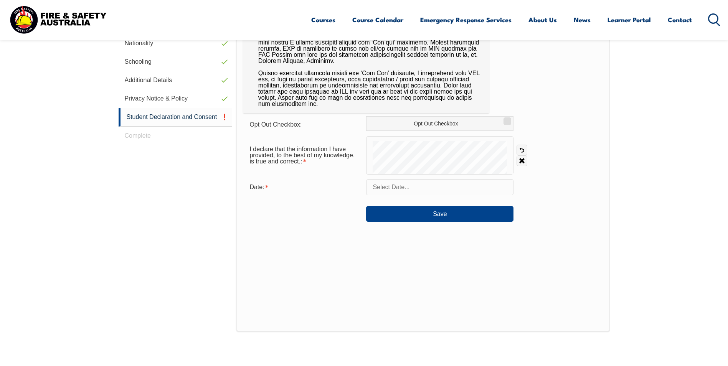
scroll to position [209, 0]
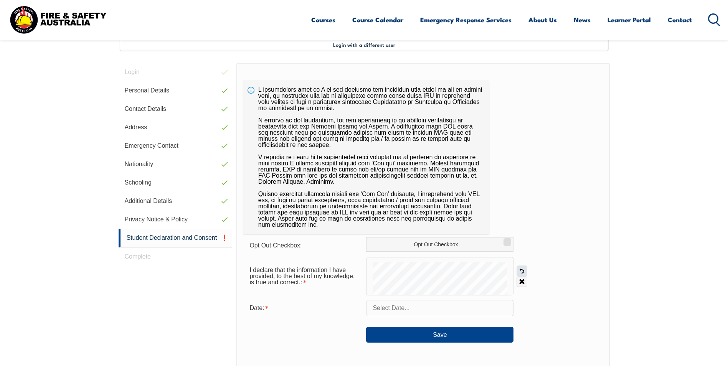
click at [523, 271] on link "Undo" at bounding box center [521, 270] width 11 height 11
click at [520, 268] on link "Undo" at bounding box center [521, 270] width 11 height 11
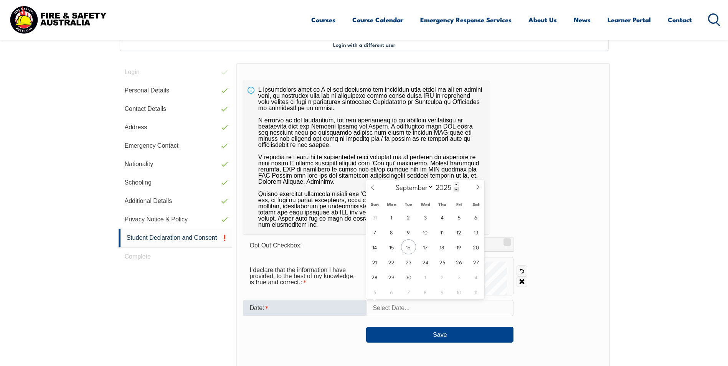
click at [394, 310] on input "text" at bounding box center [439, 308] width 147 height 16
click at [408, 247] on span "16" at bounding box center [408, 246] width 15 height 15
type input "September 16, 2025"
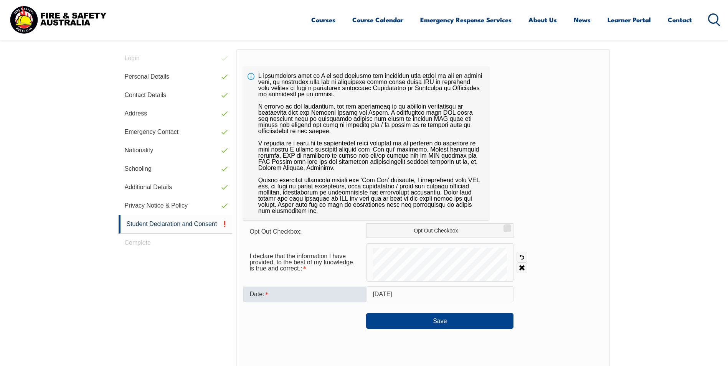
scroll to position [247, 0]
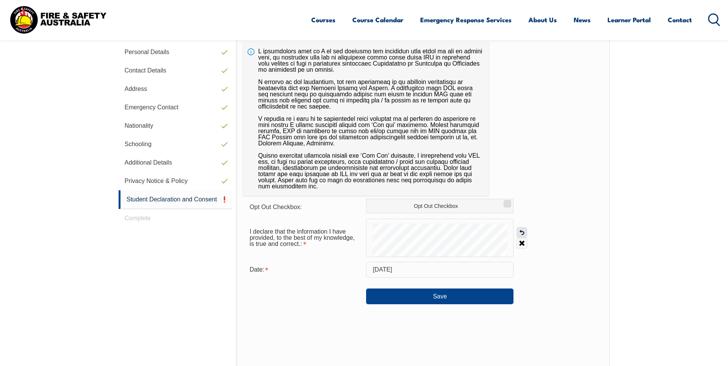
click at [522, 232] on link "Undo" at bounding box center [521, 232] width 11 height 11
click at [521, 236] on link "Undo" at bounding box center [521, 232] width 11 height 11
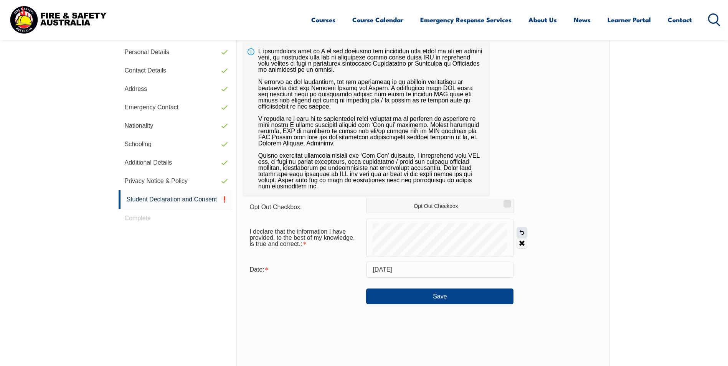
click at [521, 236] on link "Undo" at bounding box center [521, 232] width 11 height 11
click at [522, 230] on link "Undo" at bounding box center [521, 232] width 11 height 11
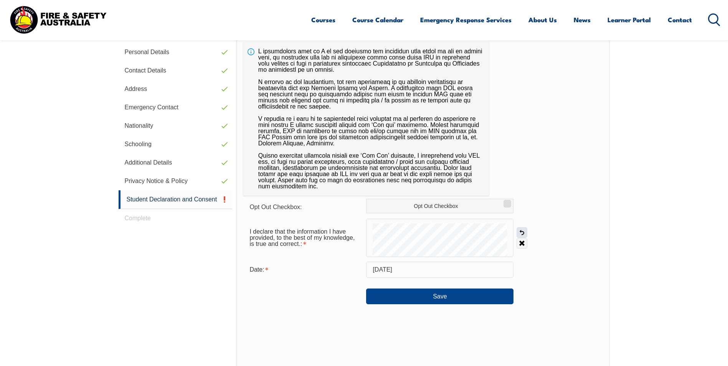
click at [522, 230] on link "Undo" at bounding box center [521, 232] width 11 height 11
click at [519, 232] on link "Undo" at bounding box center [521, 232] width 11 height 11
click at [442, 294] on button "Save" at bounding box center [439, 295] width 147 height 15
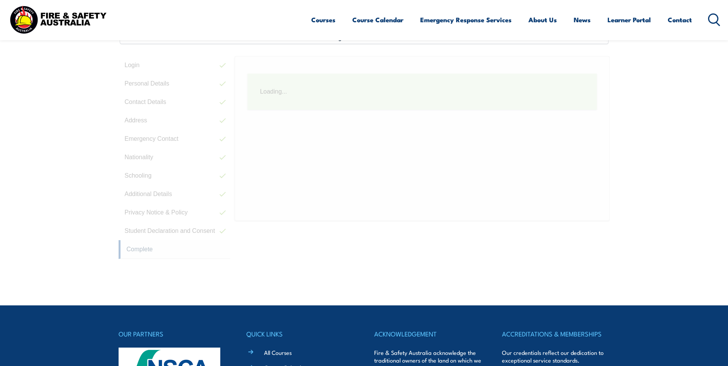
scroll to position [209, 0]
